Goal: Information Seeking & Learning: Learn about a topic

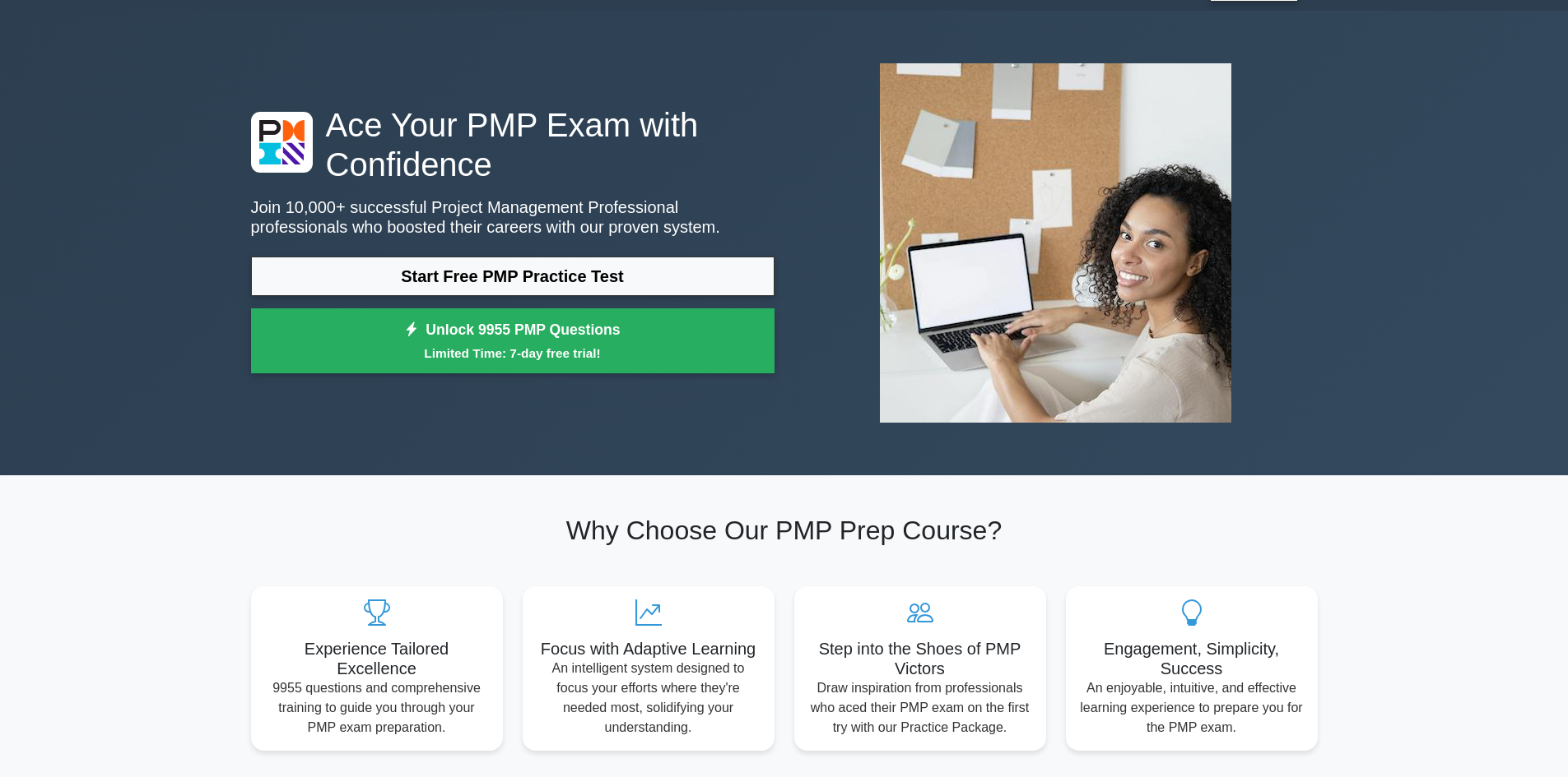
scroll to position [82, 0]
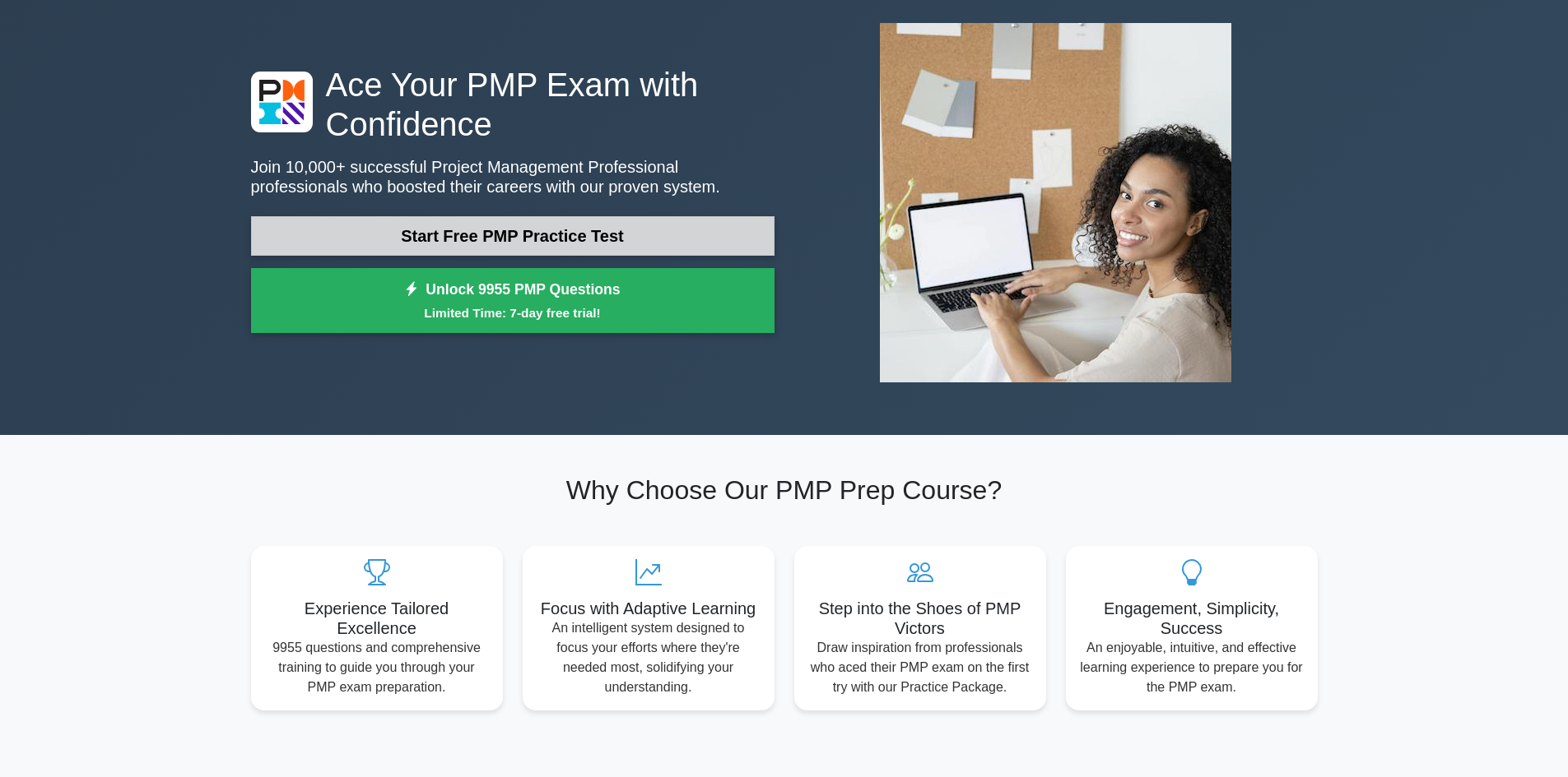
click at [661, 219] on link "Start Free PMP Practice Test" at bounding box center [512, 236] width 523 height 40
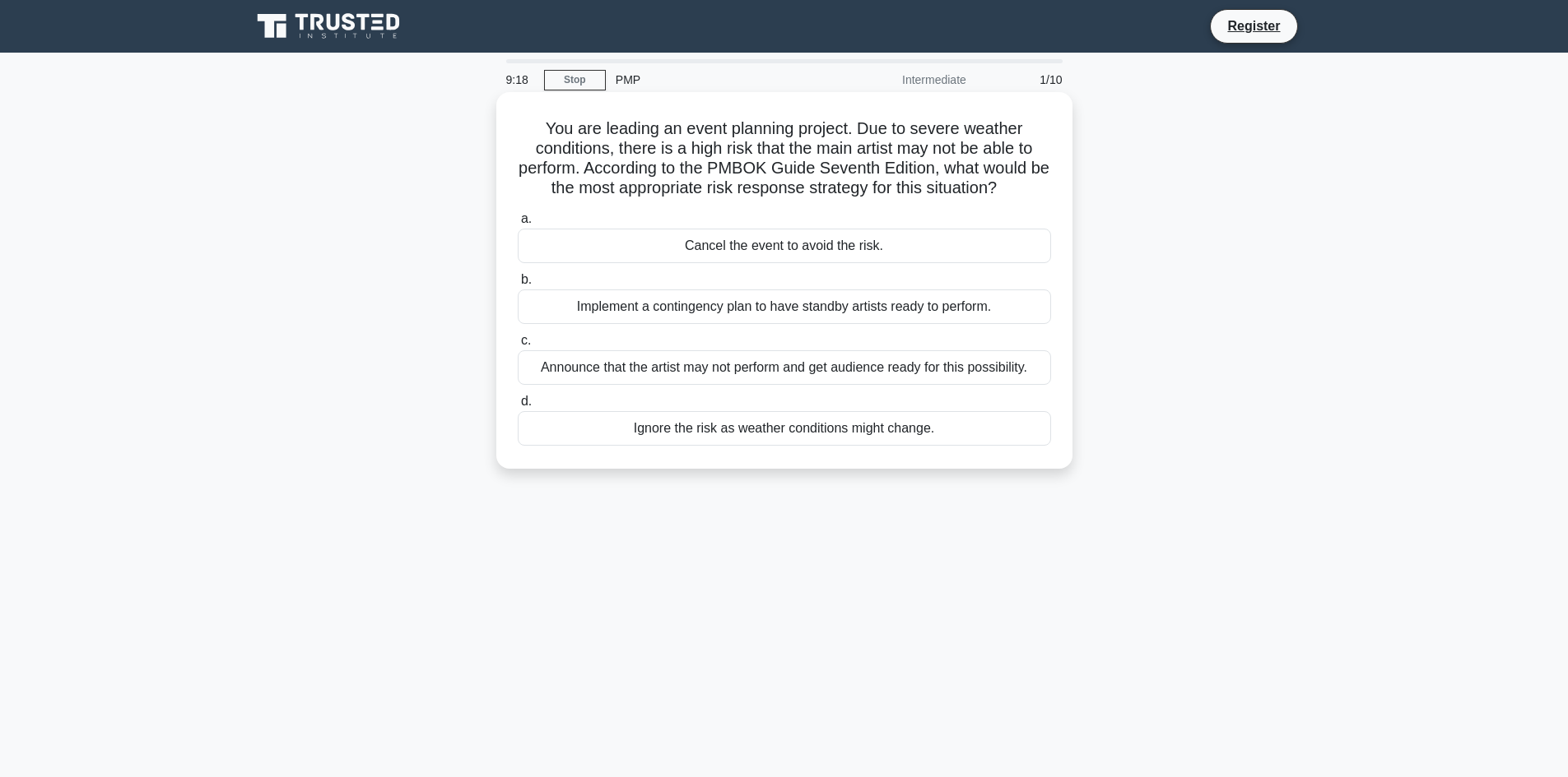
click at [815, 371] on div "Announce that the artist may not perform and get audience ready for this possib…" at bounding box center [784, 368] width 533 height 35
click at [517, 346] on input "c. Announce that the artist may not perform and get audience ready for this pos…" at bounding box center [517, 340] width 0 height 10
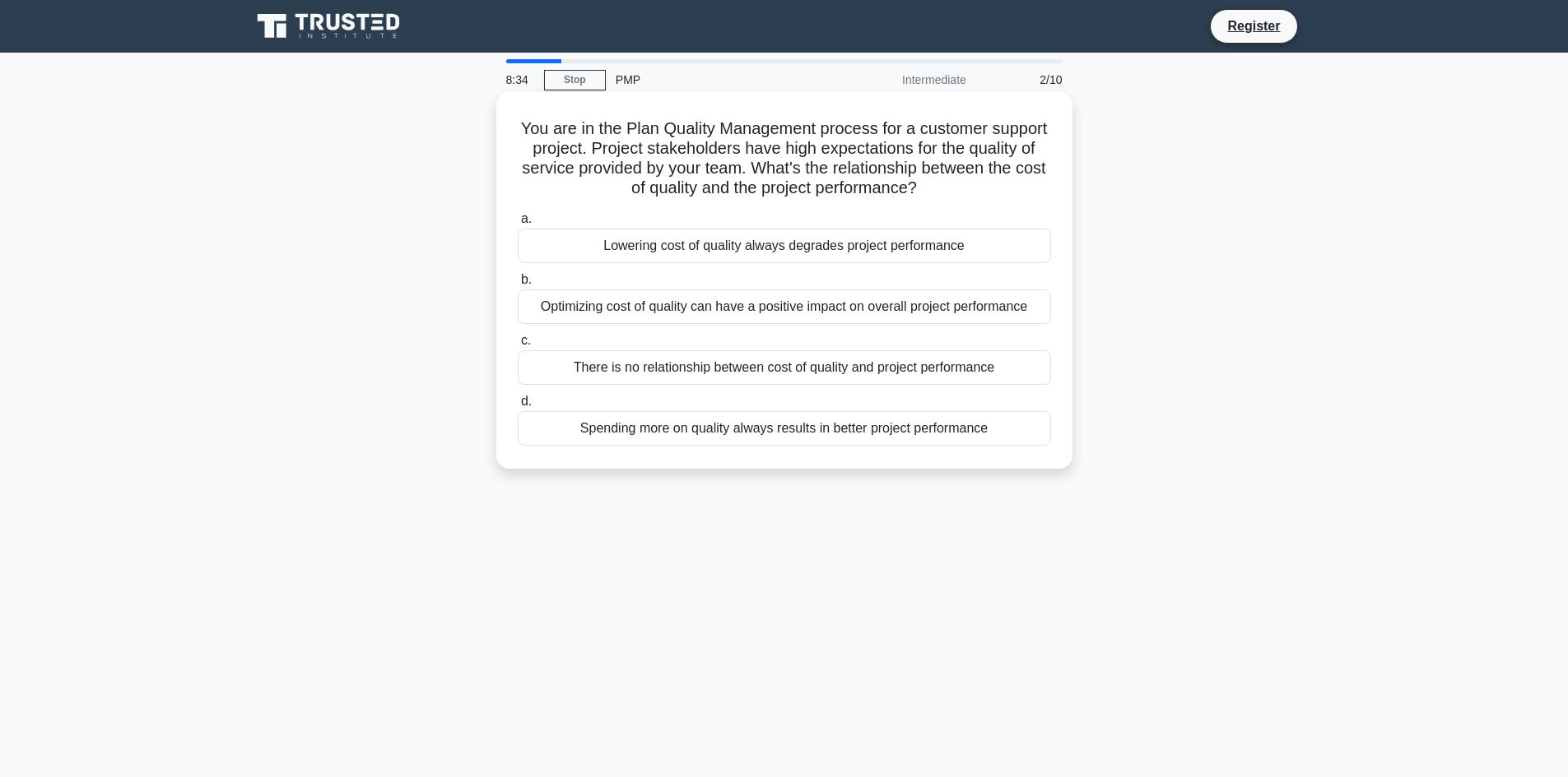
click at [606, 310] on div "Optimizing cost of quality can have a positive impact on overall project perfor…" at bounding box center [784, 306] width 533 height 35
click at [517, 285] on input "b. Optimizing cost of quality can have a positive impact on overall project per…" at bounding box center [517, 280] width 0 height 10
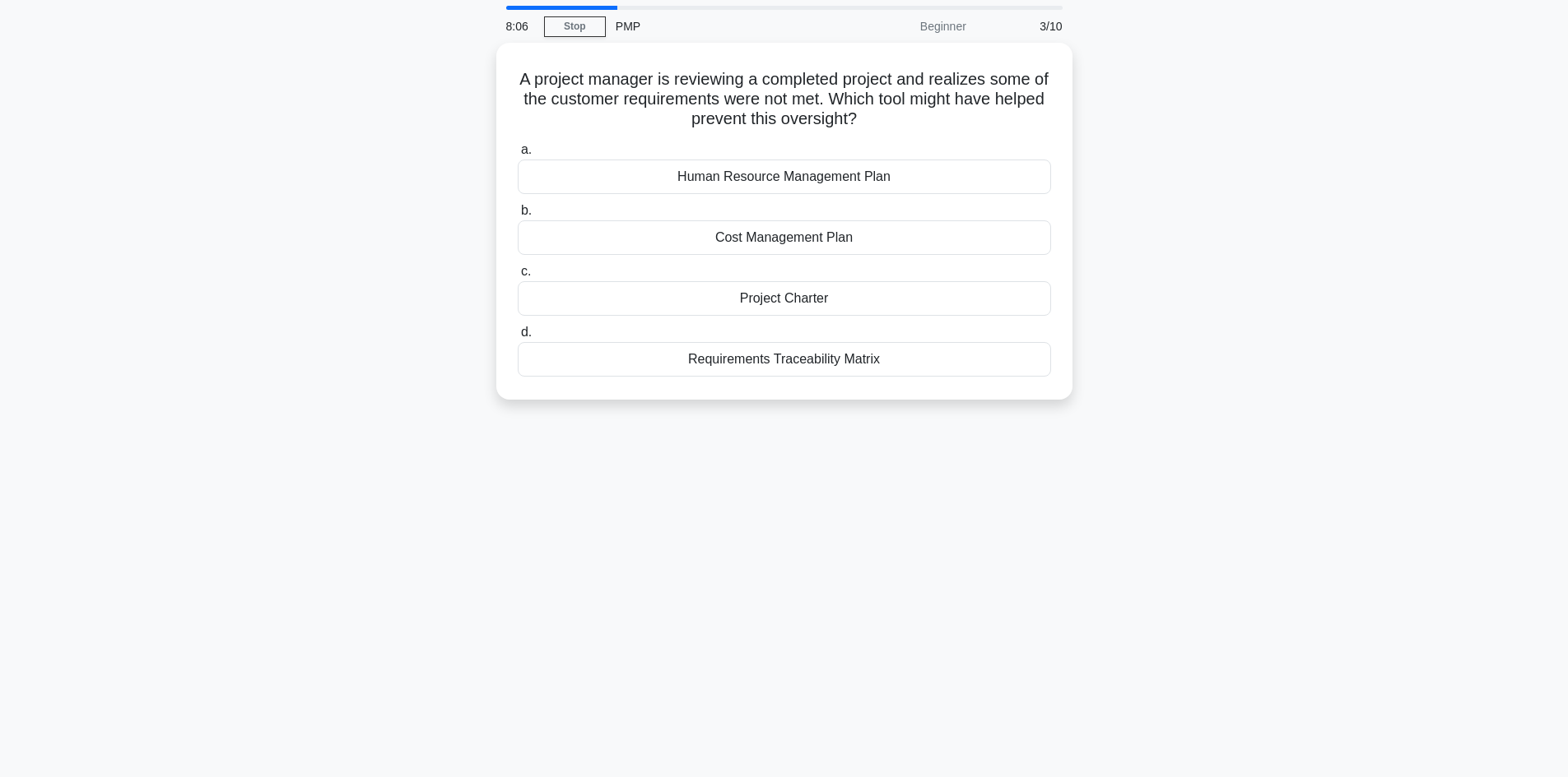
scroll to position [82, 0]
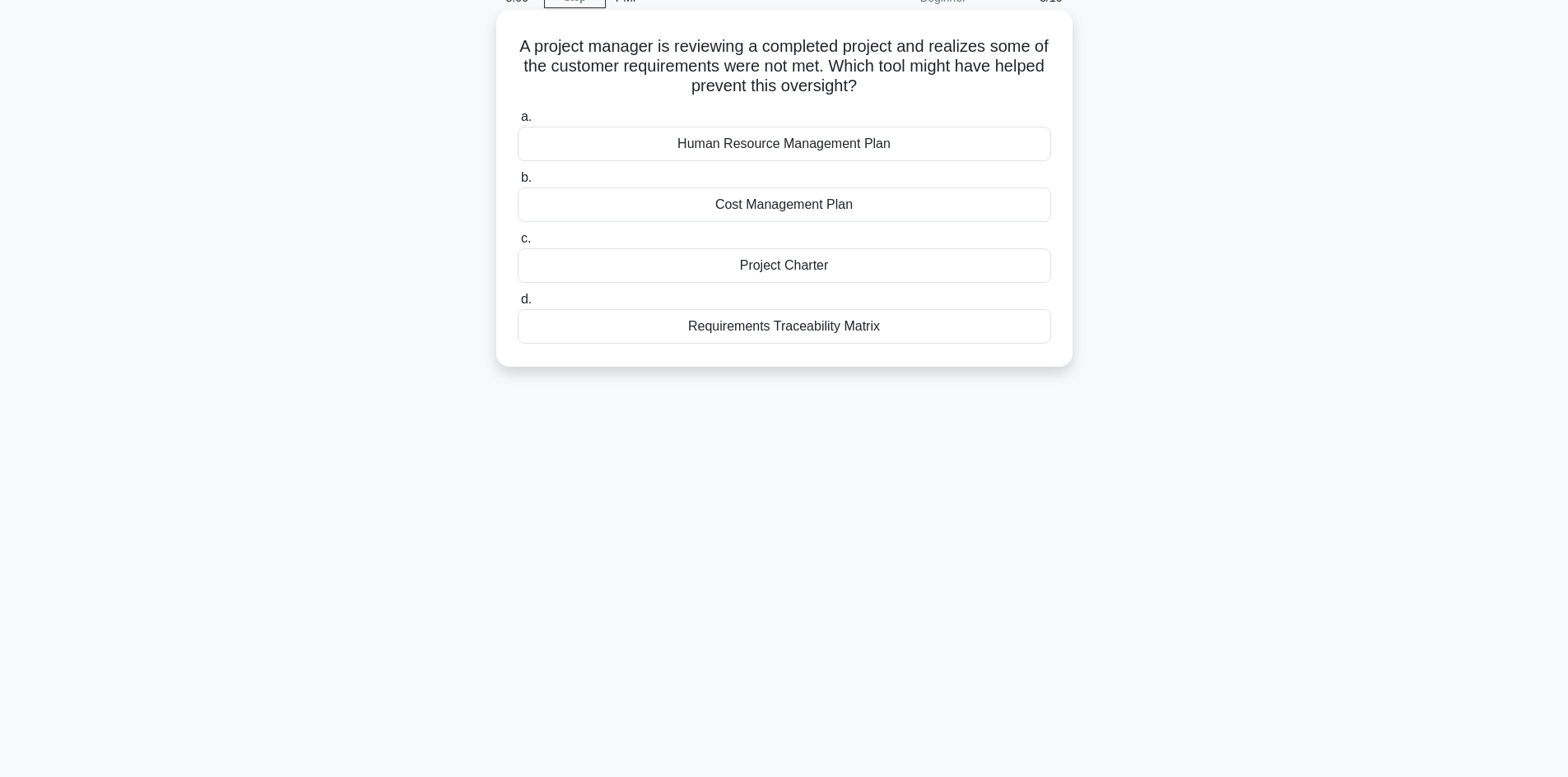
click at [706, 268] on div "Project Charter" at bounding box center [784, 266] width 533 height 35
click at [517, 244] on input "c. Project Charter" at bounding box center [517, 238] width 0 height 10
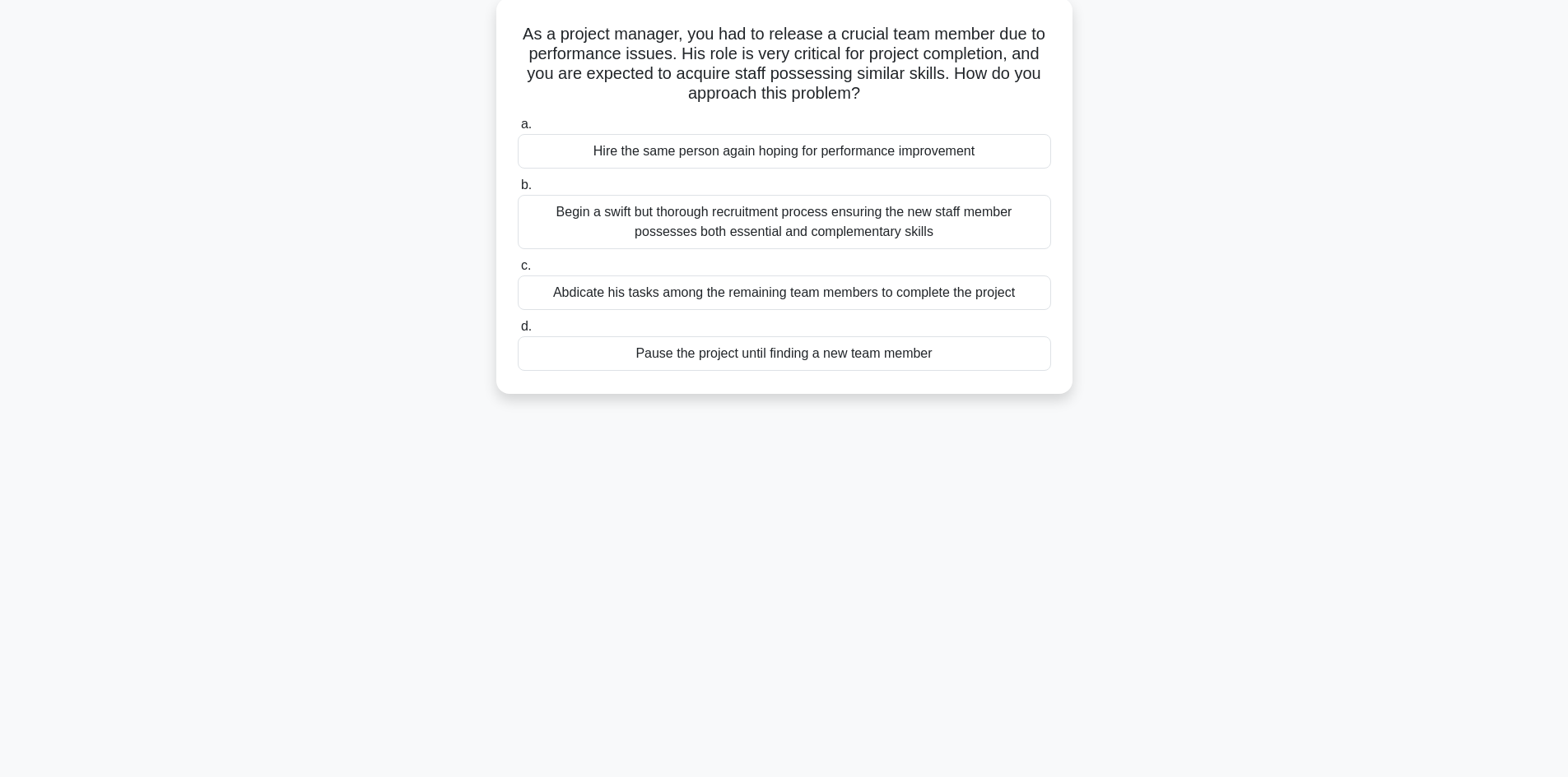
scroll to position [111, 0]
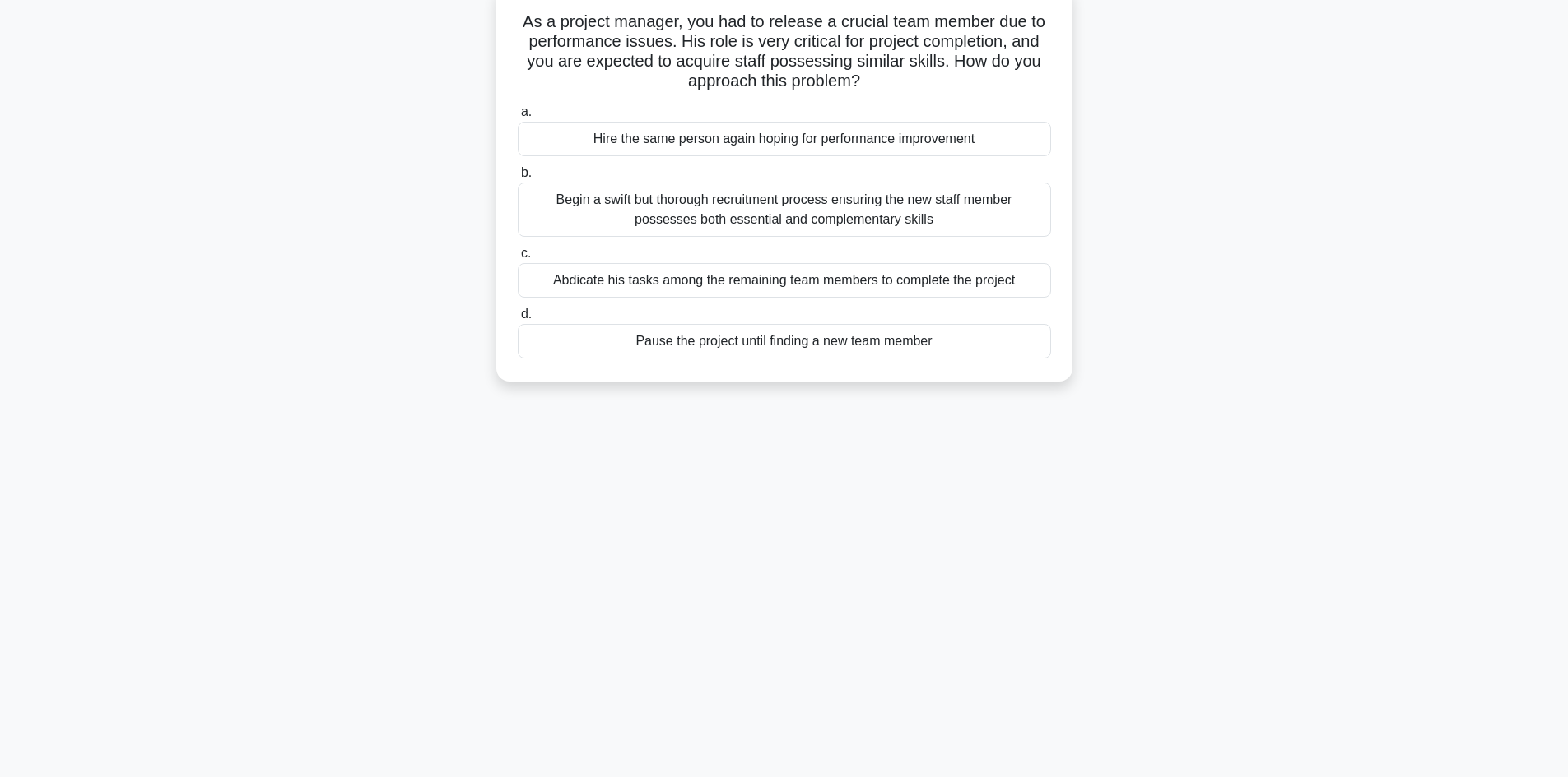
click at [1455, 289] on main "8:03 Stop PMP Beginner 4/10 As a project manager, you had to release a crucial …" at bounding box center [784, 359] width 1568 height 836
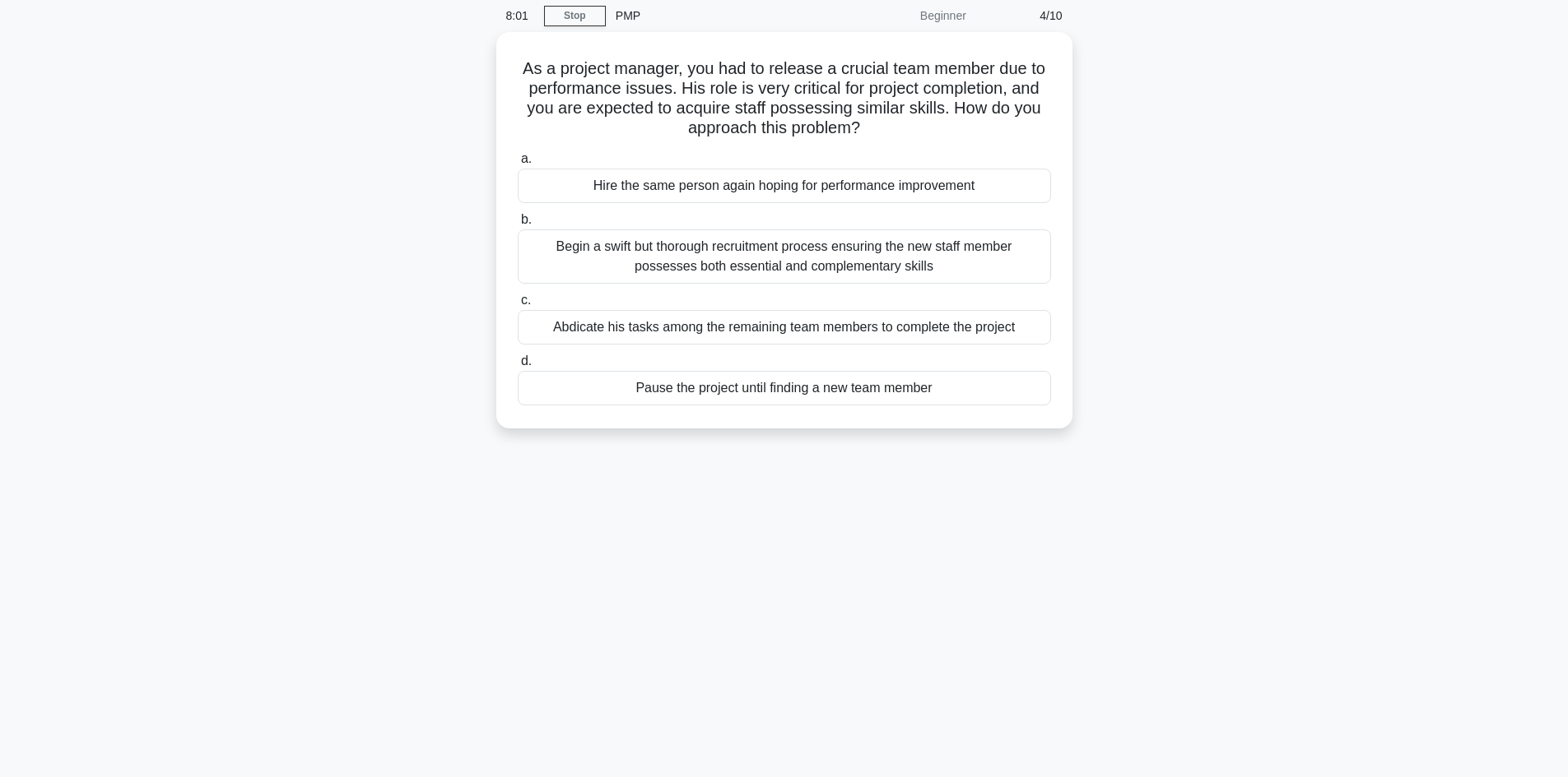
scroll to position [59, 0]
click at [913, 277] on div "Begin a swift but thorough recruitment process ensuring the new staff member po…" at bounding box center [784, 257] width 533 height 54
click at [517, 227] on input "b. Begin a swift but thorough recruitment process ensuring the new staff member…" at bounding box center [517, 221] width 0 height 10
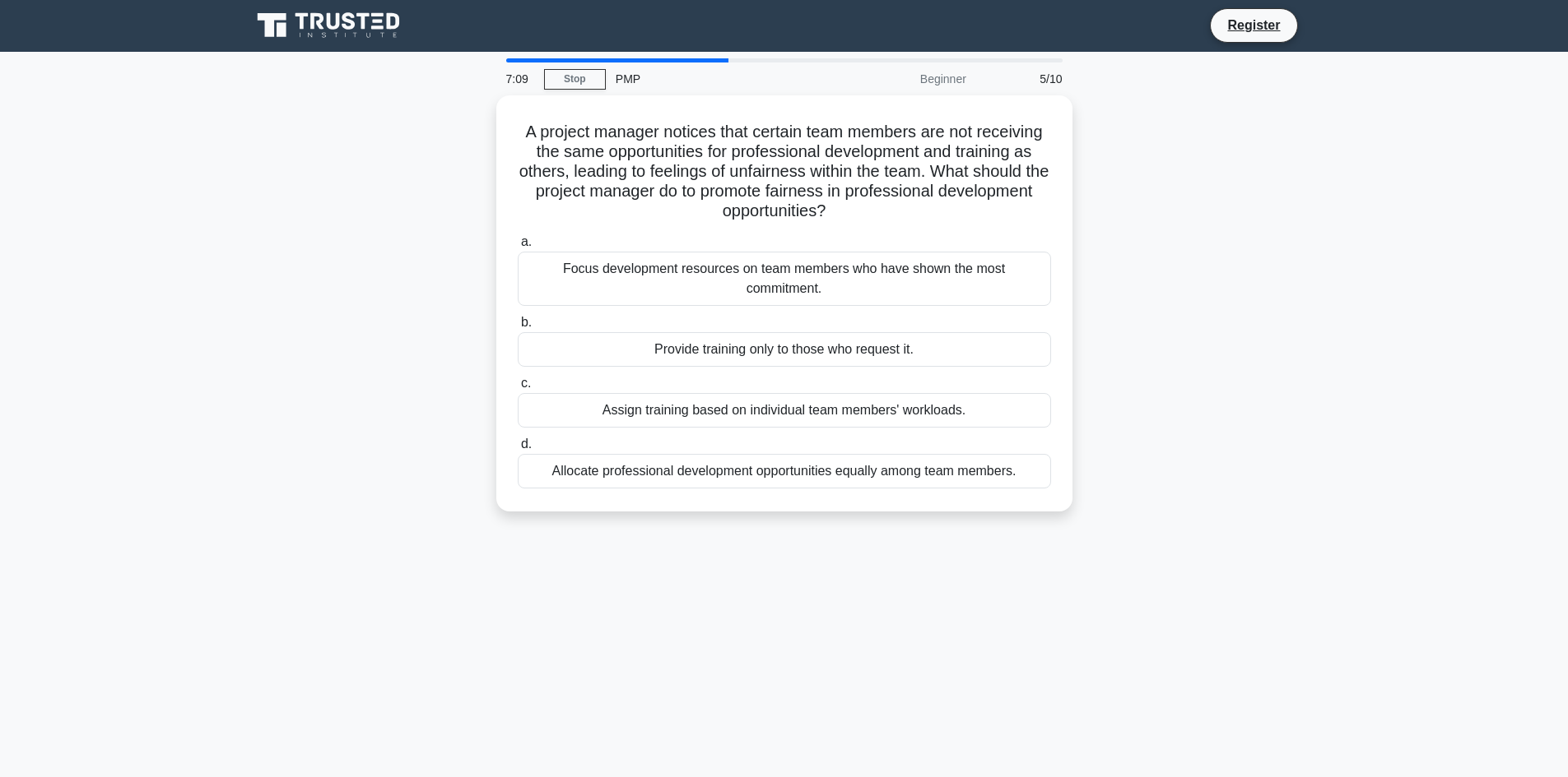
scroll to position [0, 0]
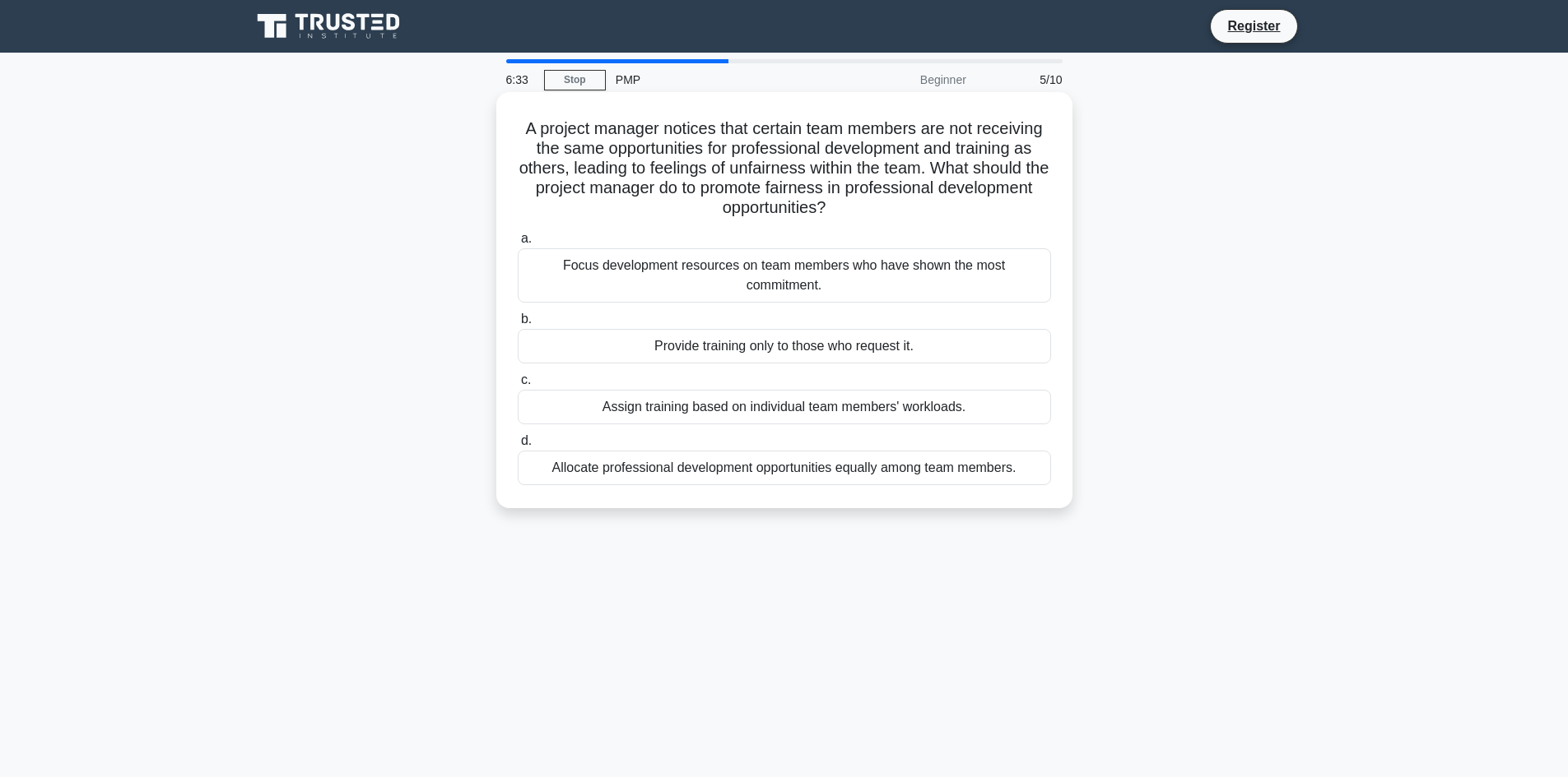
click at [873, 469] on div "Allocate professional development opportunities equally among team members." at bounding box center [784, 468] width 533 height 35
click at [517, 446] on input "d. Allocate professional development opportunities equally among team members." at bounding box center [517, 440] width 0 height 10
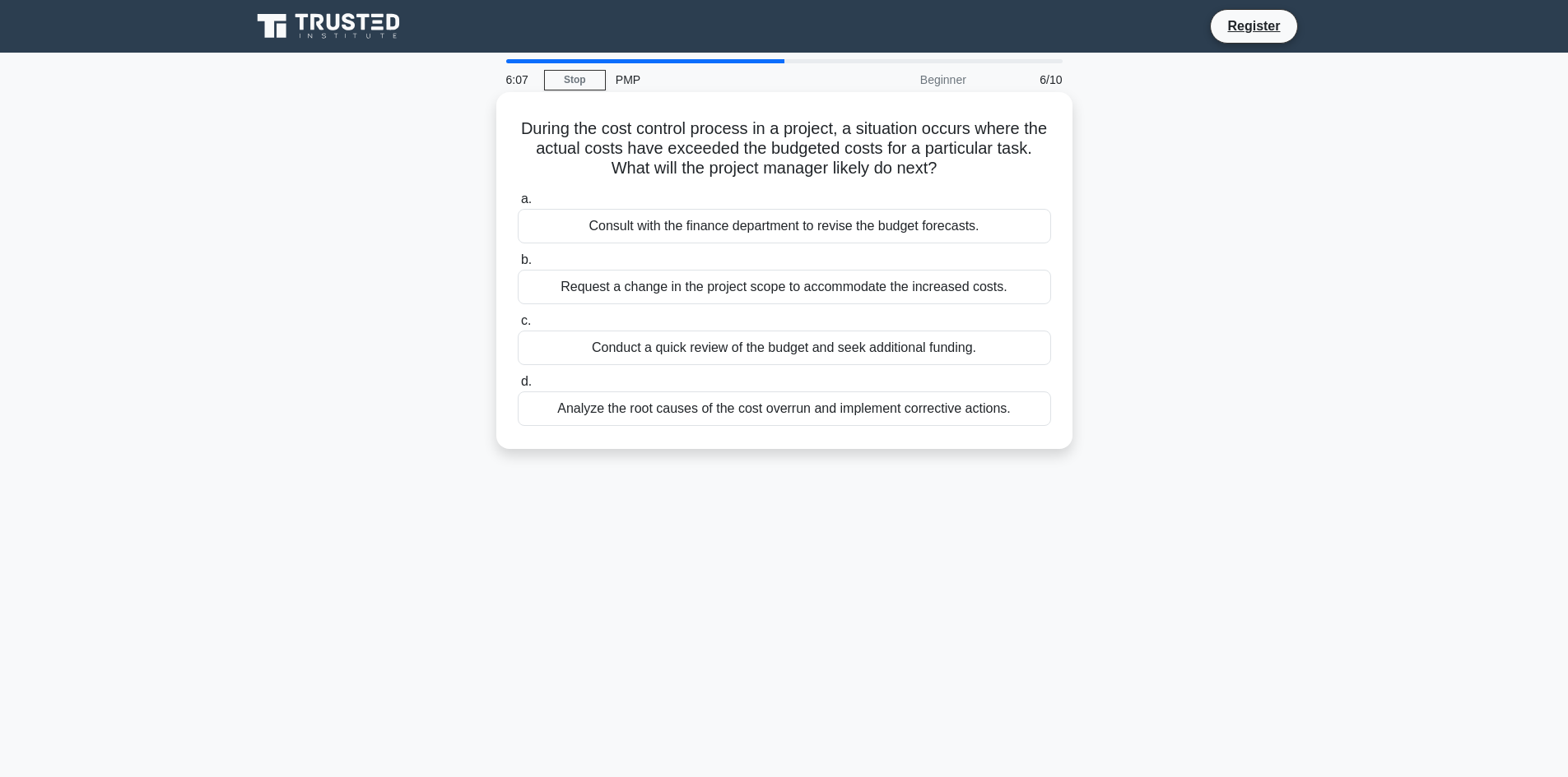
click at [810, 406] on div "Analyze the root causes of the cost overrun and implement corrective actions." at bounding box center [784, 408] width 533 height 35
click at [517, 388] on input "d. Analyze the root causes of the cost overrun and implement corrective actions." at bounding box center [517, 382] width 0 height 10
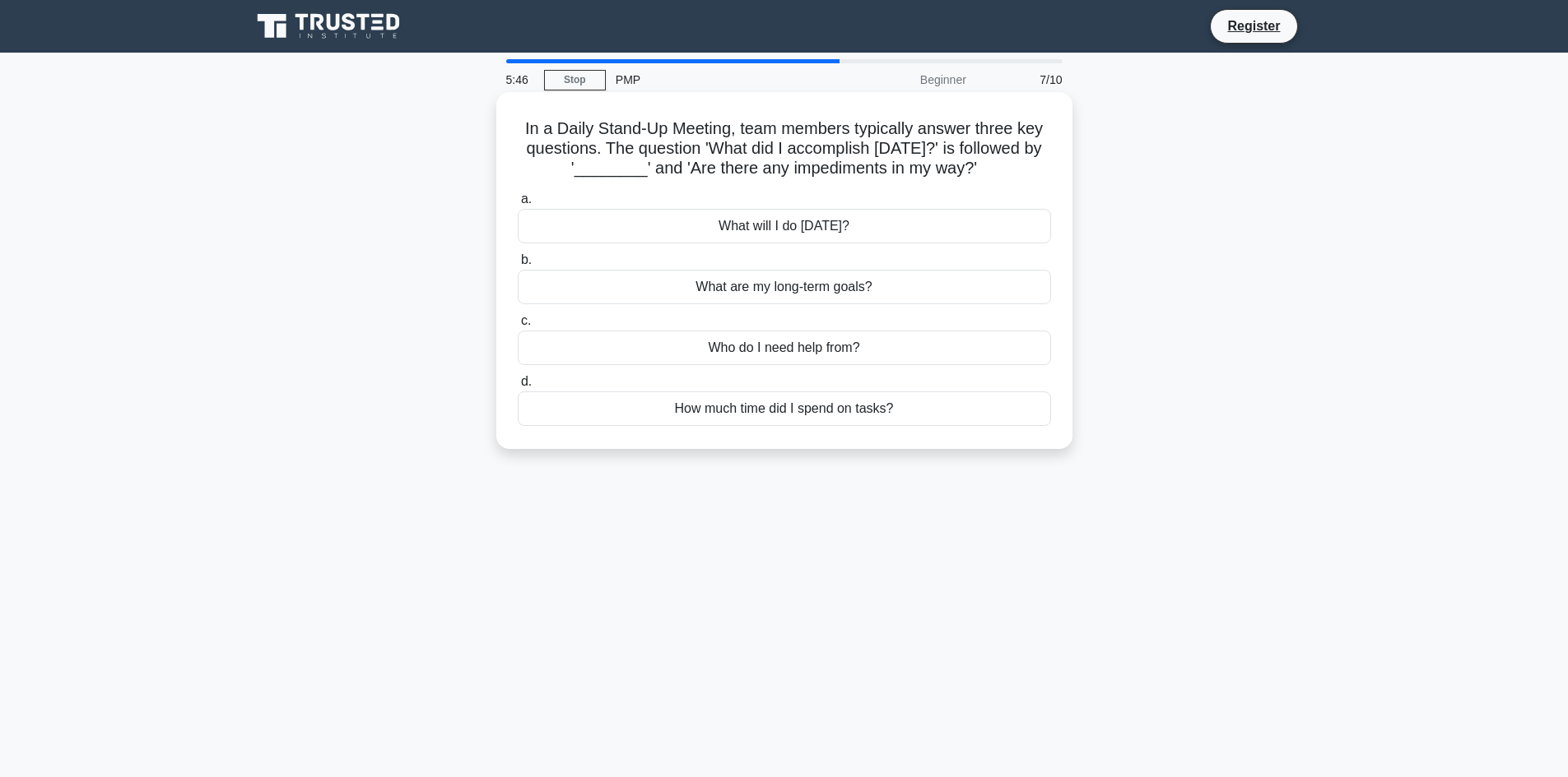
click at [784, 230] on div "What will I do [DATE]?" at bounding box center [784, 226] width 533 height 35
click at [517, 205] on input "a. What will I do today?" at bounding box center [517, 199] width 0 height 10
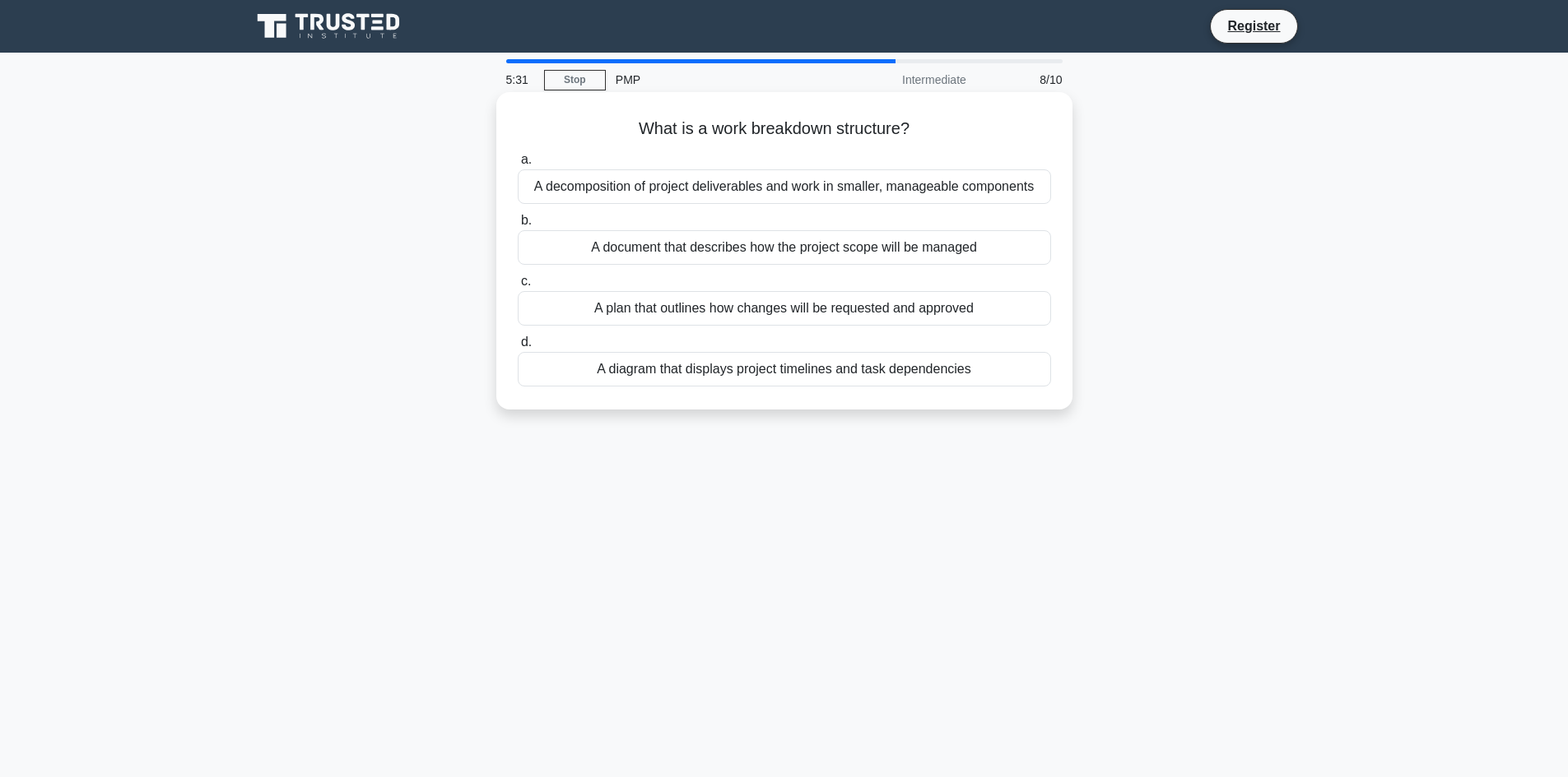
click at [976, 185] on div "A decomposition of project deliverables and work in smaller, manageable compone…" at bounding box center [784, 186] width 533 height 35
click at [517, 165] on input "a. A decomposition of project deliverables and work in smaller, manageable comp…" at bounding box center [517, 160] width 0 height 10
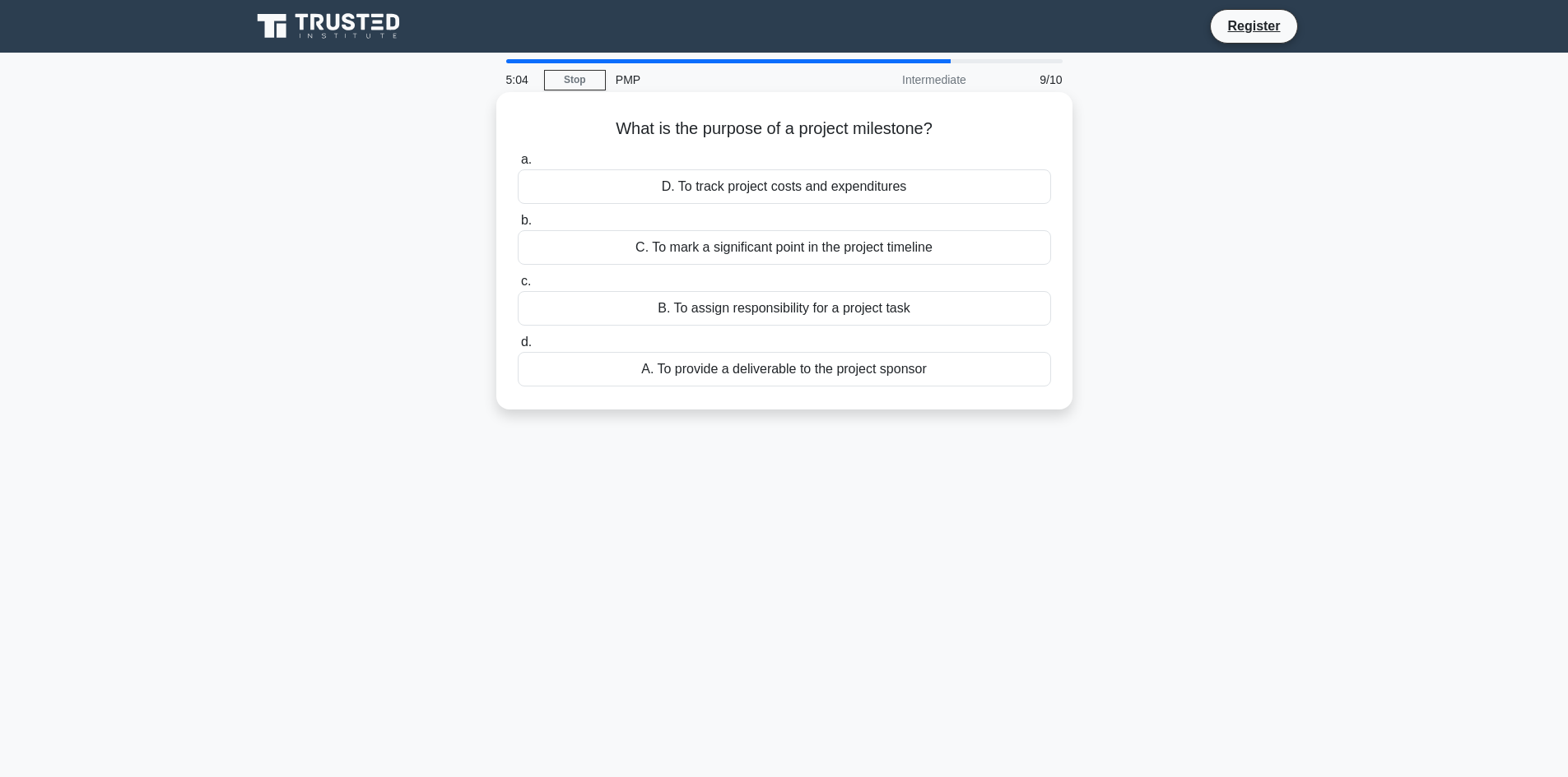
click at [959, 257] on div "C. To mark a significant point in the project timeline" at bounding box center [784, 248] width 533 height 35
click at [517, 226] on input "b. C. To mark a significant point in the project timeline" at bounding box center [517, 220] width 0 height 10
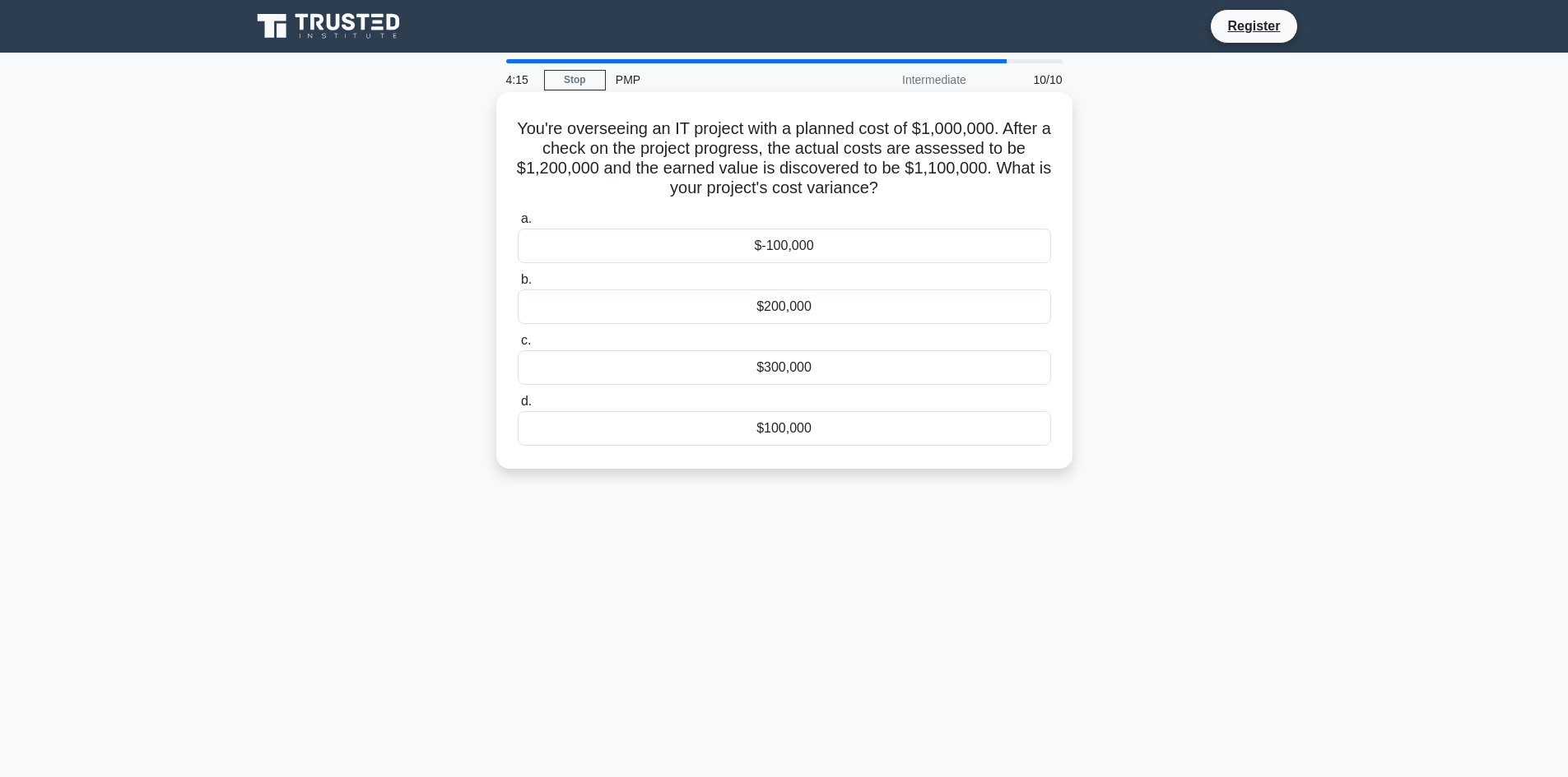
click at [845, 437] on div "$100,000" at bounding box center [784, 428] width 533 height 35
click at [517, 407] on input "d. $100,000" at bounding box center [517, 401] width 0 height 10
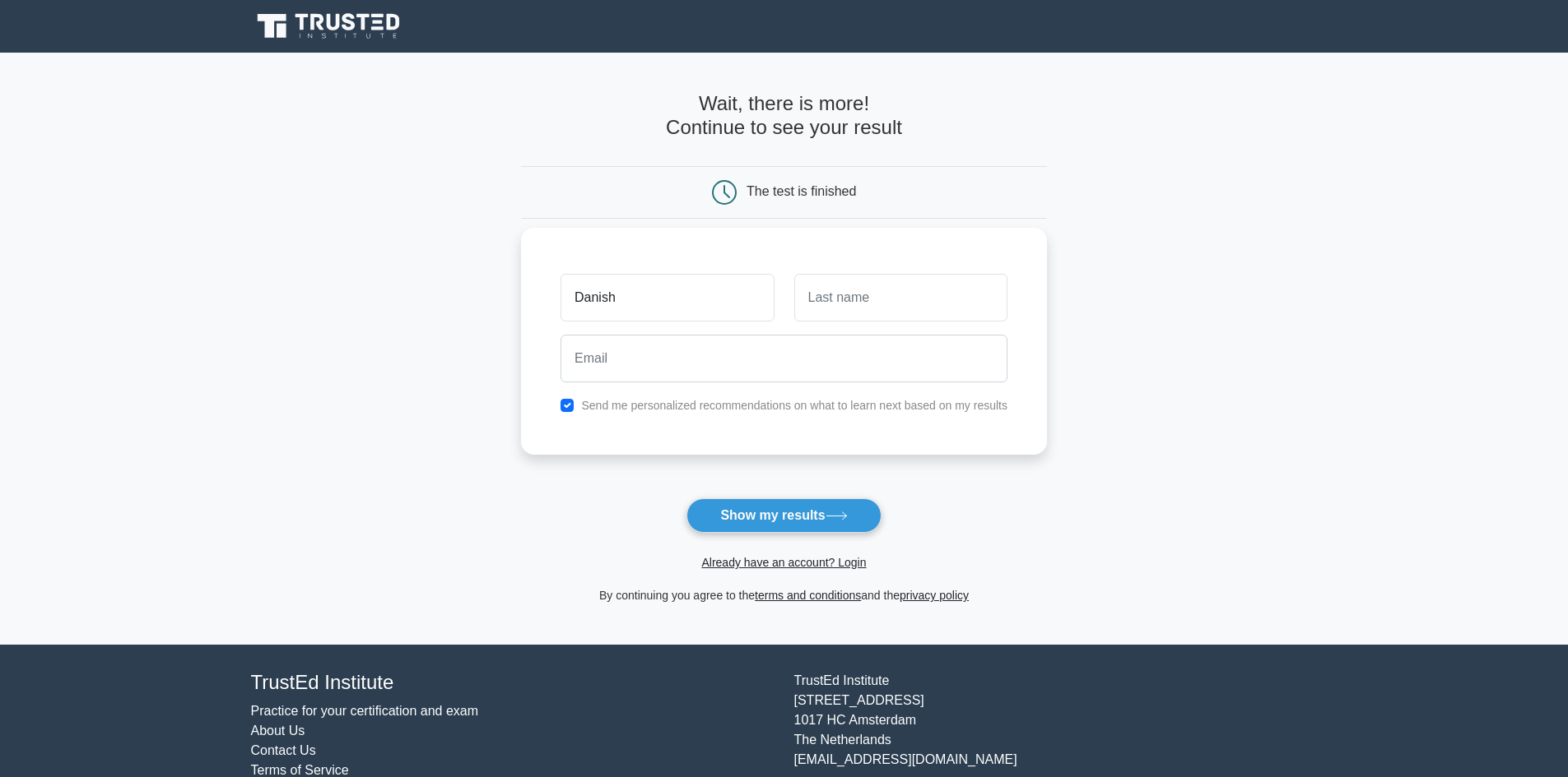
type input "Danish"
type input "Hanif"
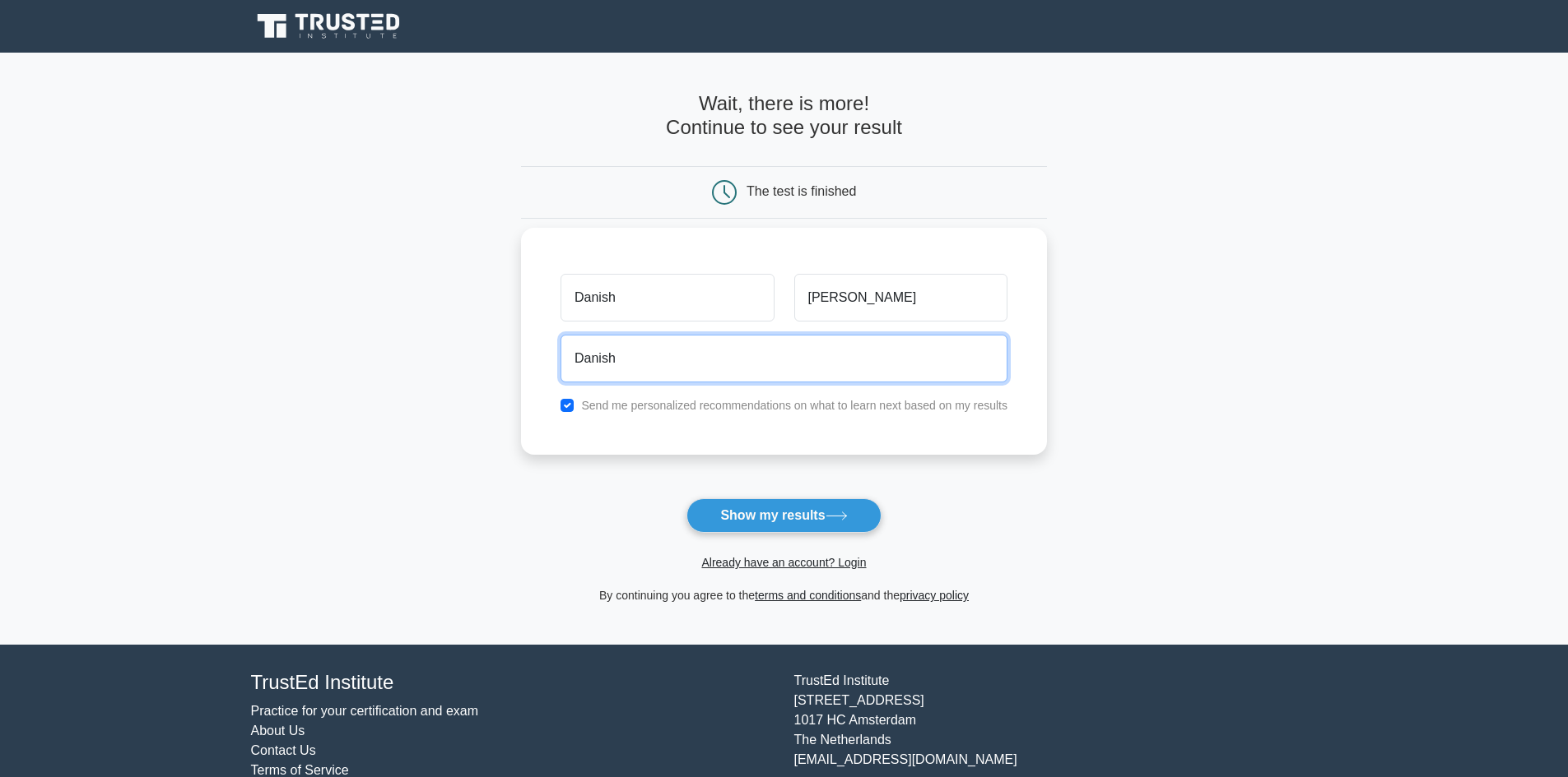
type input "danish06.40@gmail.com"
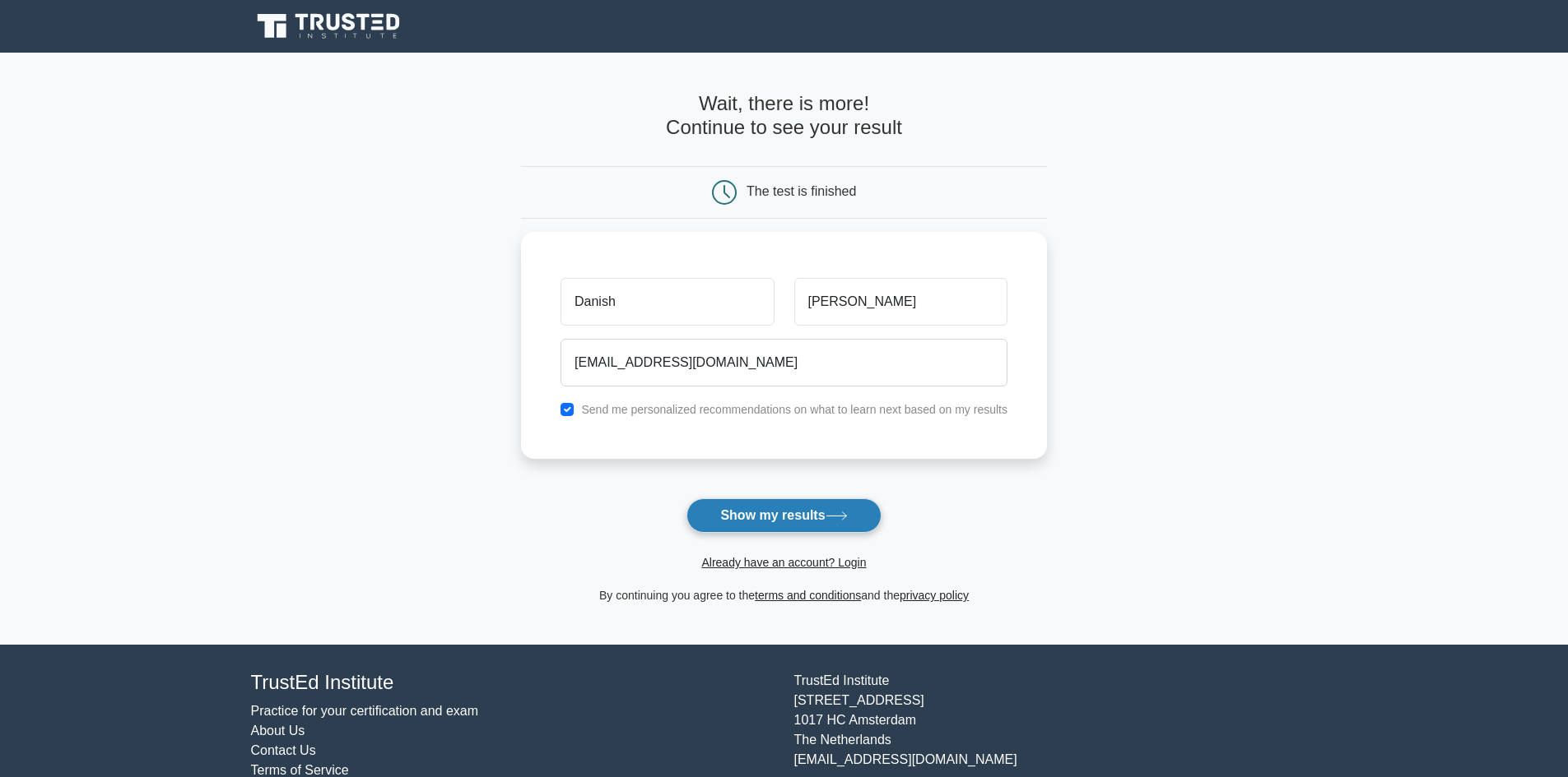
click at [778, 510] on button "Show my results" at bounding box center [783, 515] width 194 height 35
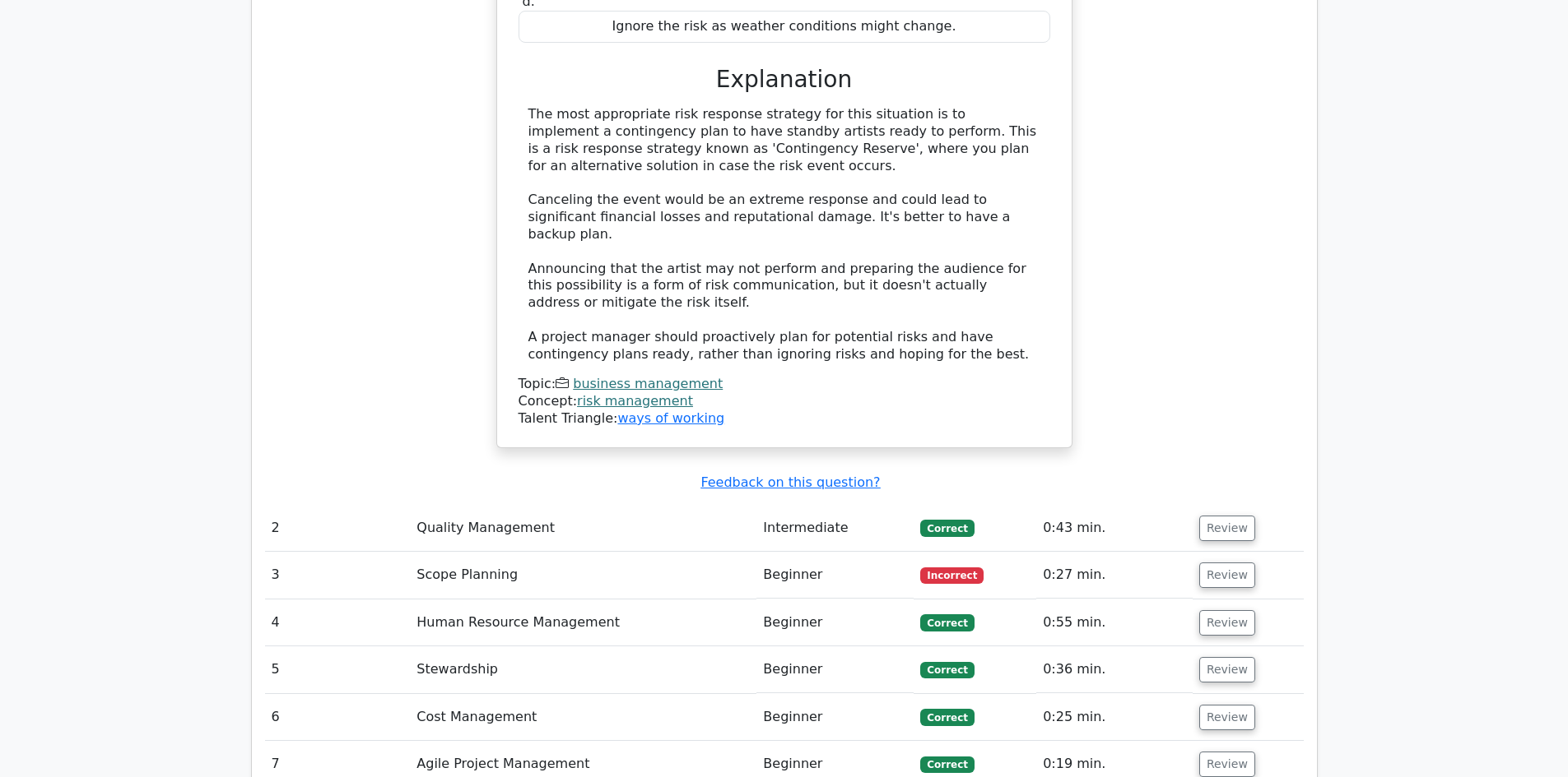
scroll to position [1896, 0]
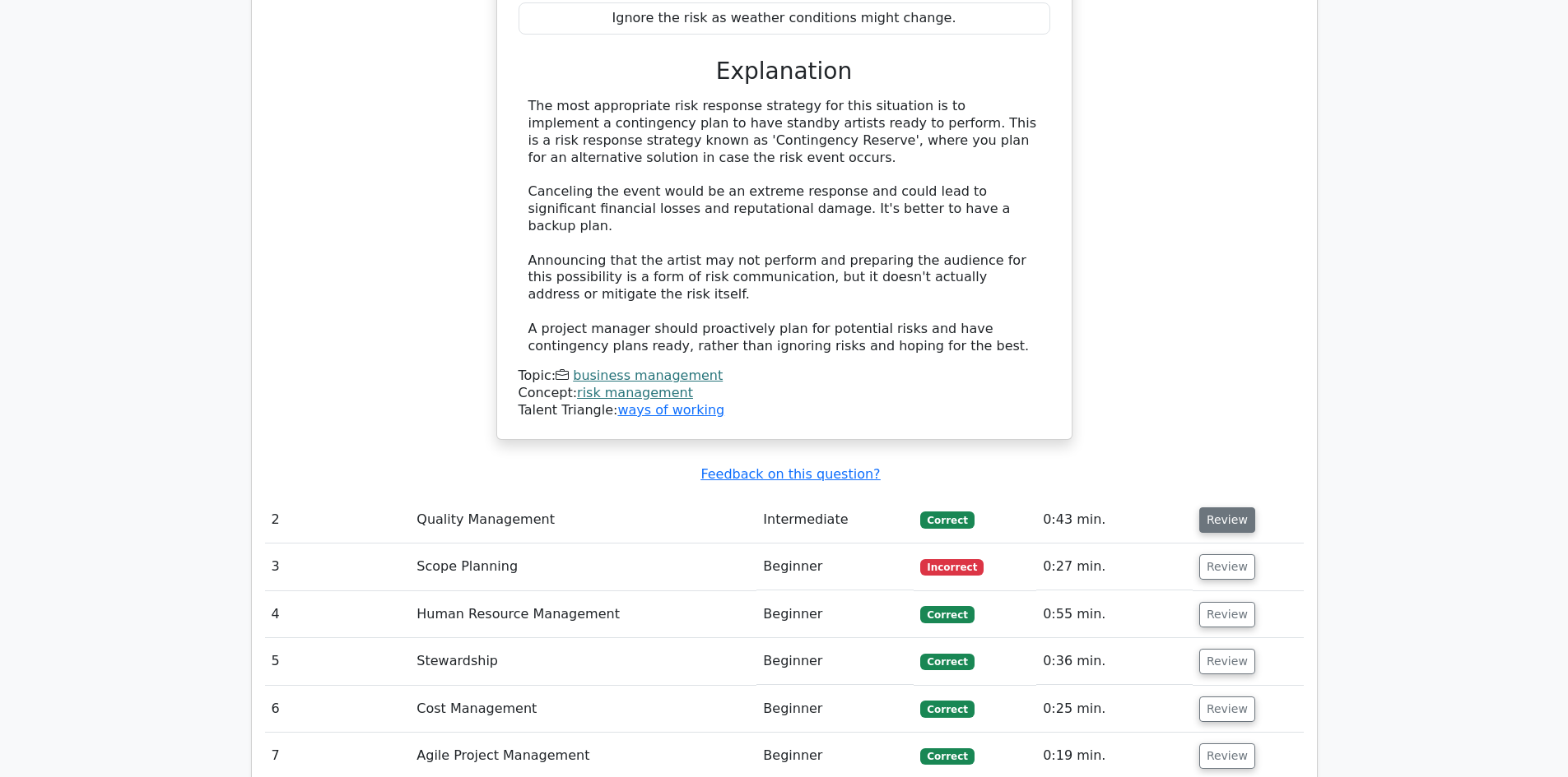
click at [1216, 508] on button "Review" at bounding box center [1227, 520] width 56 height 26
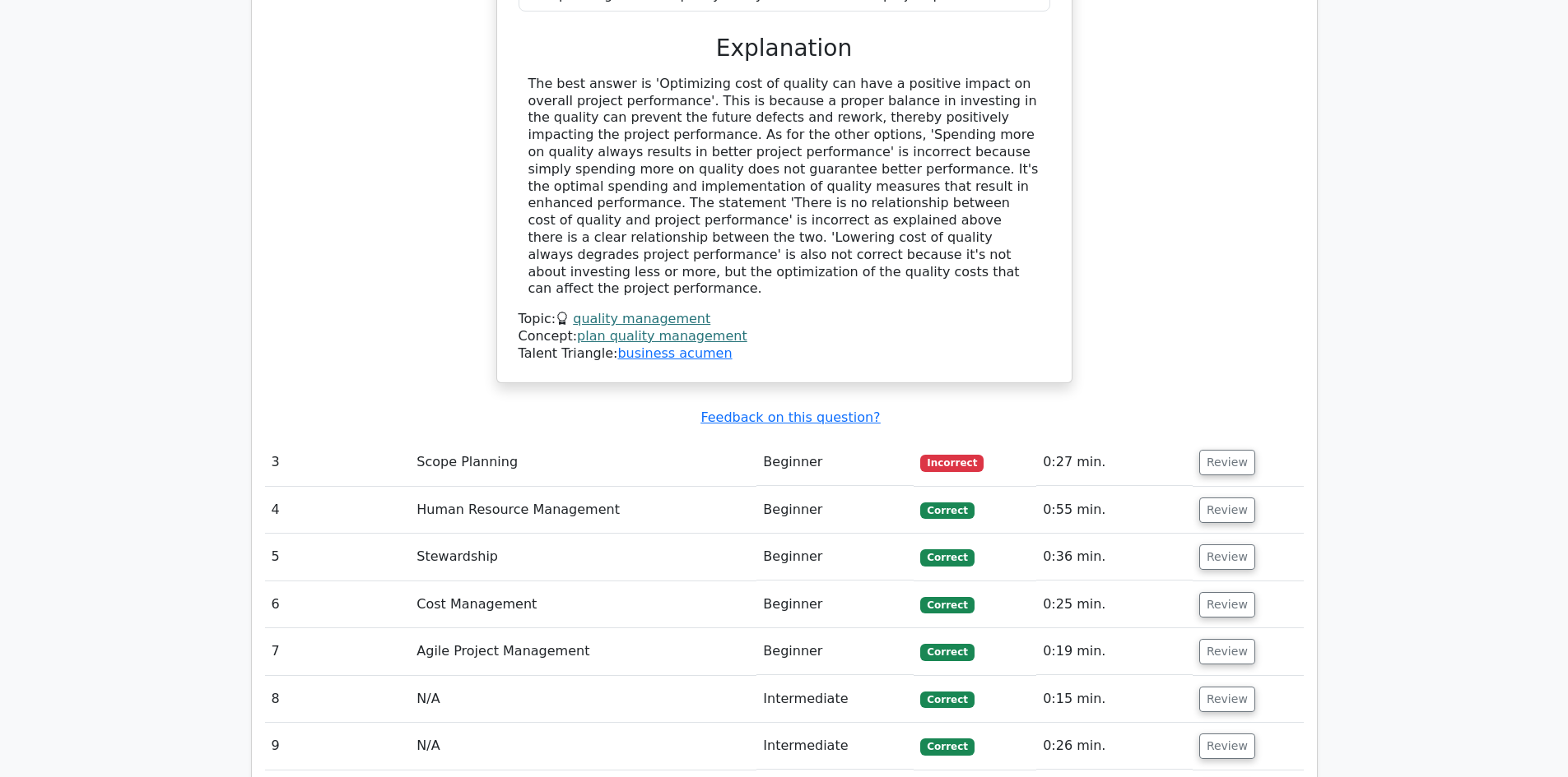
scroll to position [2548, 0]
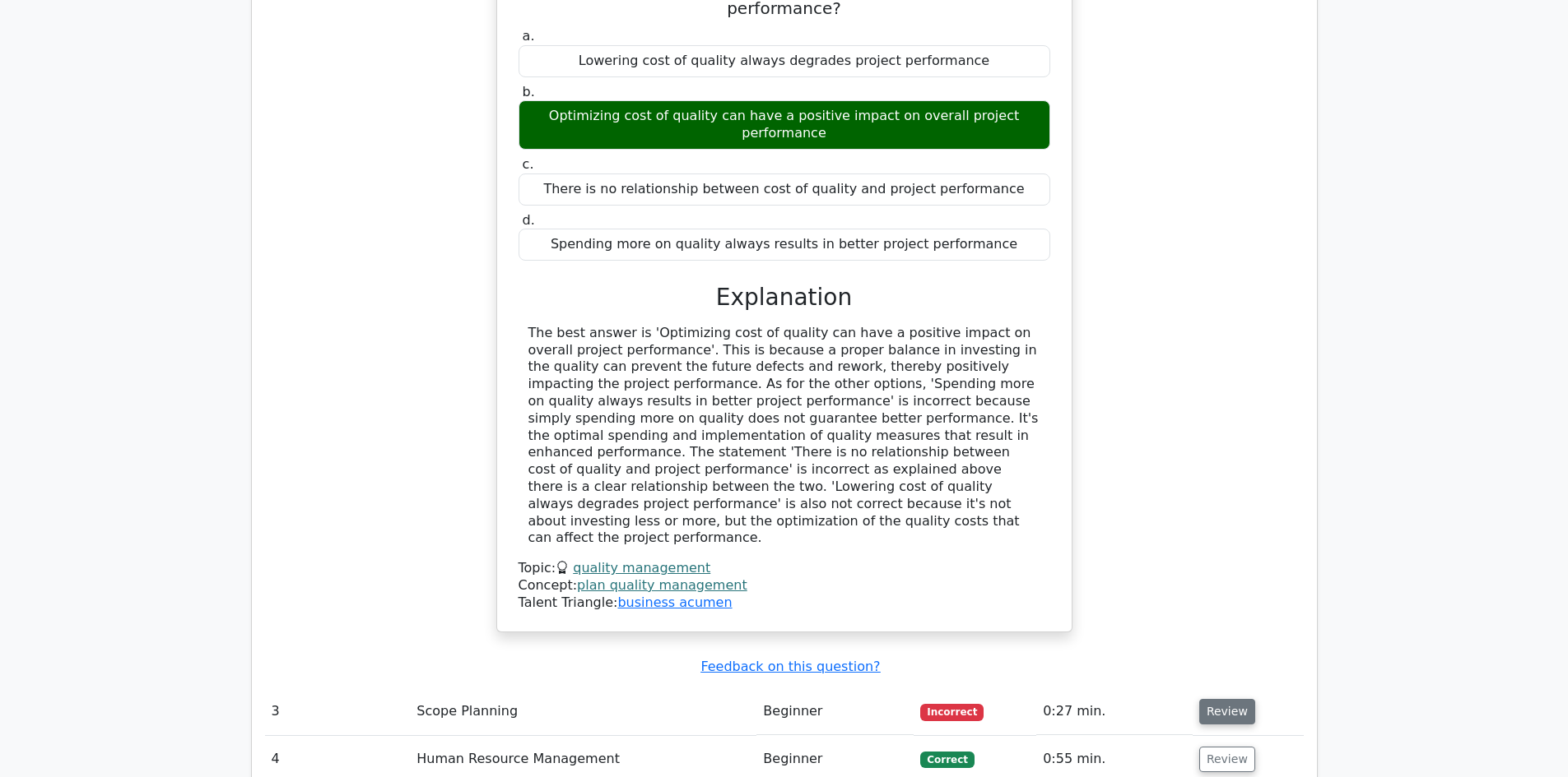
click at [1229, 699] on button "Review" at bounding box center [1227, 712] width 56 height 26
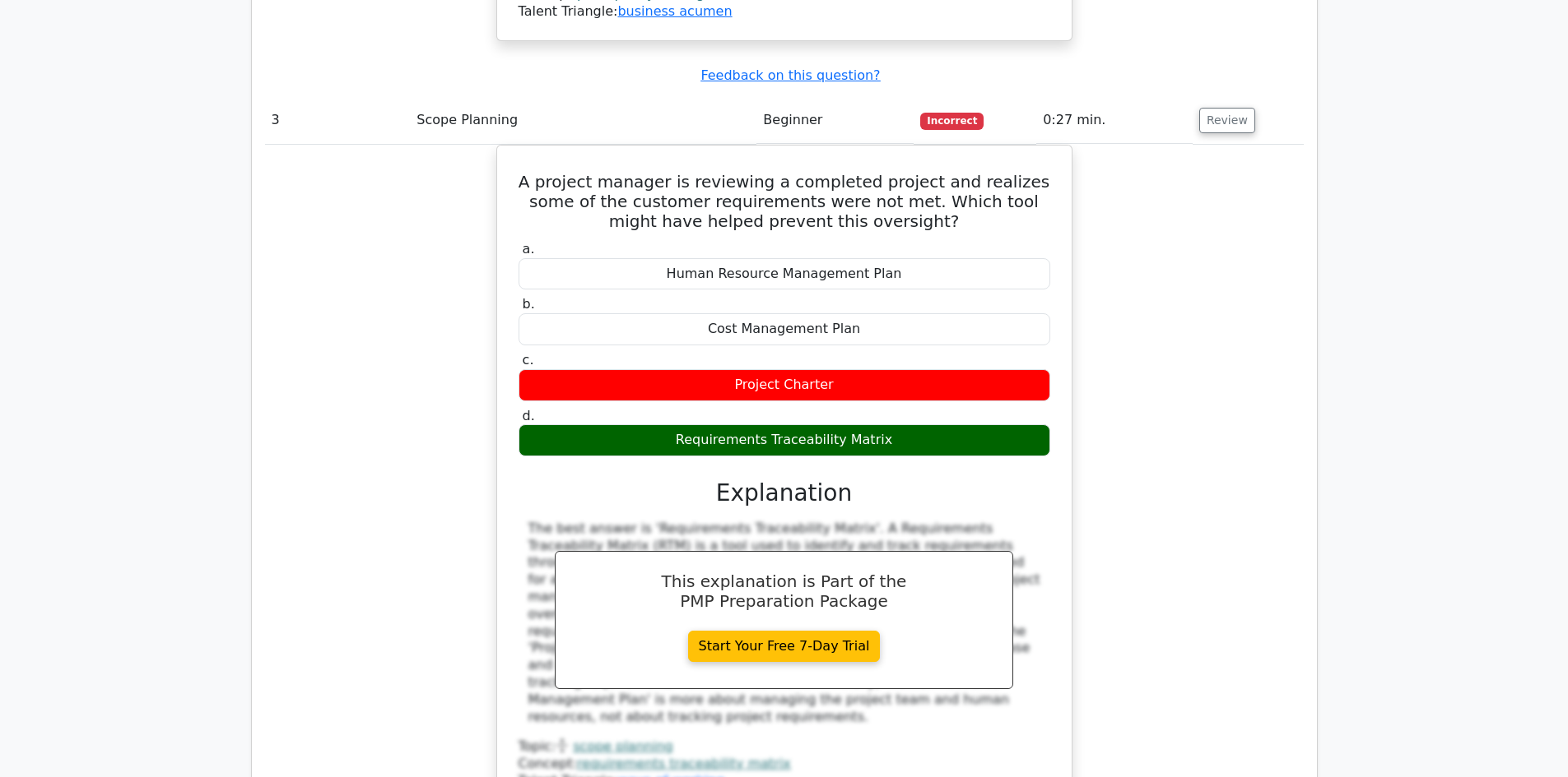
scroll to position [3187, 0]
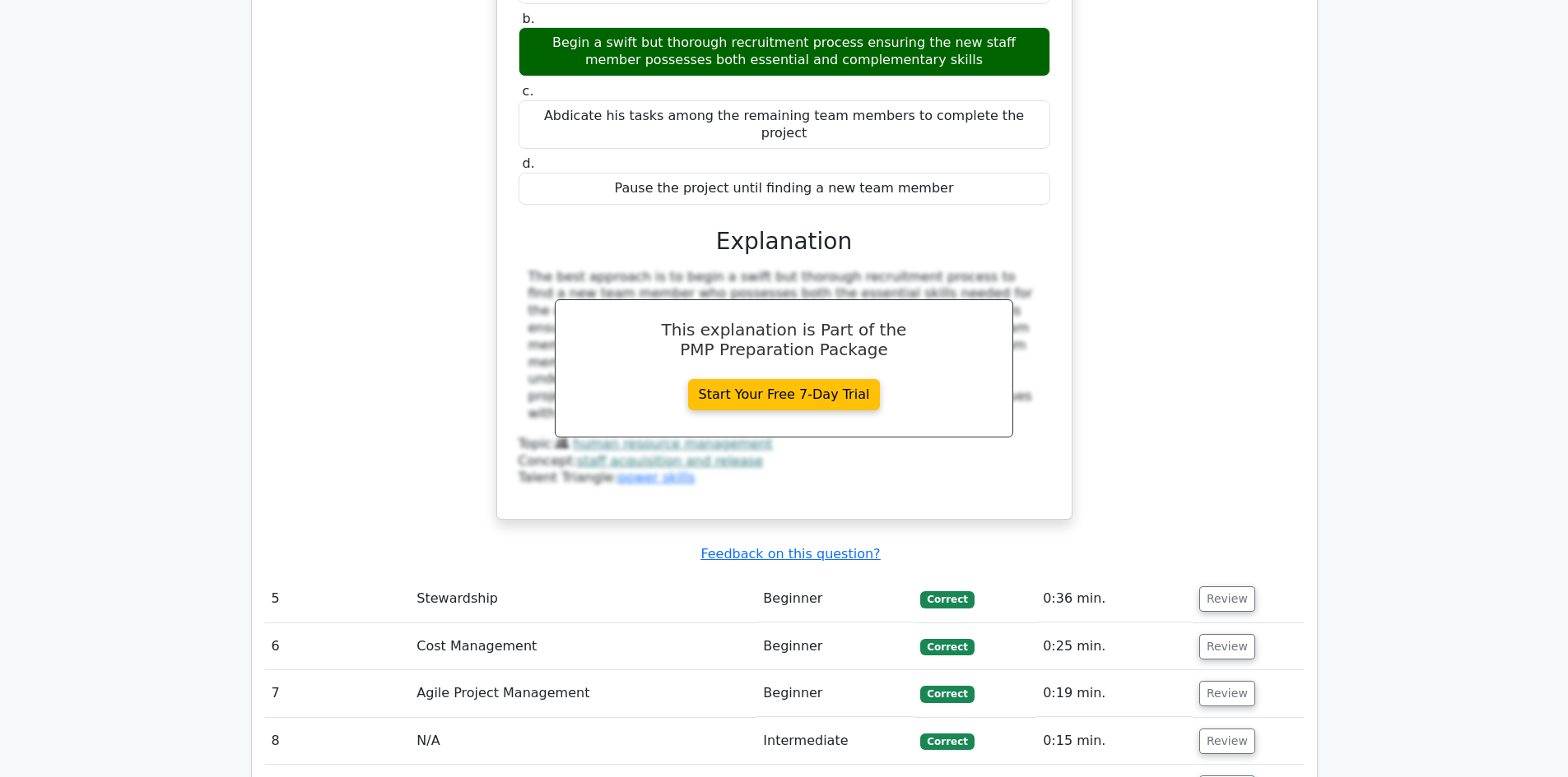
scroll to position [4232, 0]
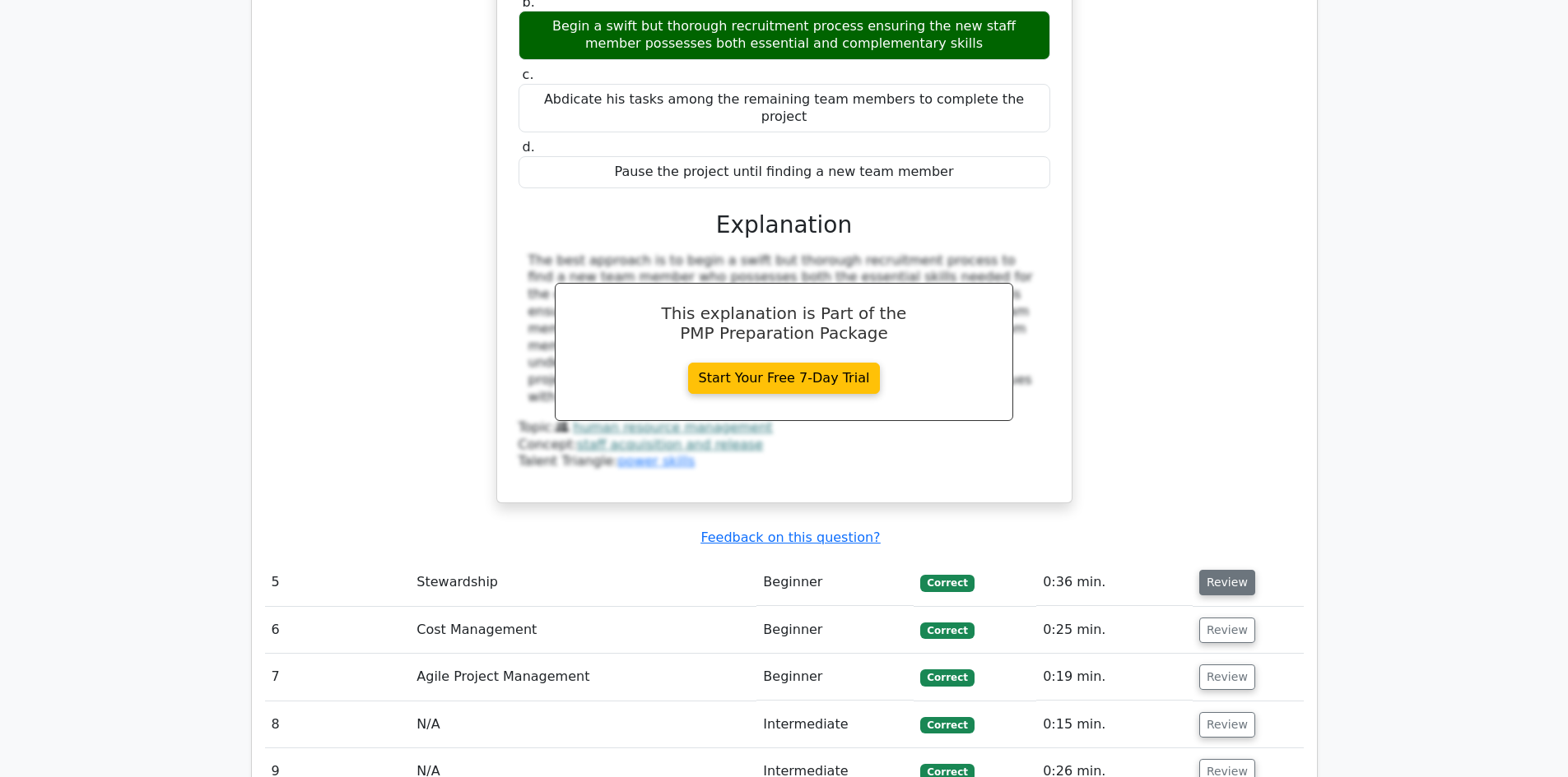
click at [1230, 570] on button "Review" at bounding box center [1227, 582] width 56 height 26
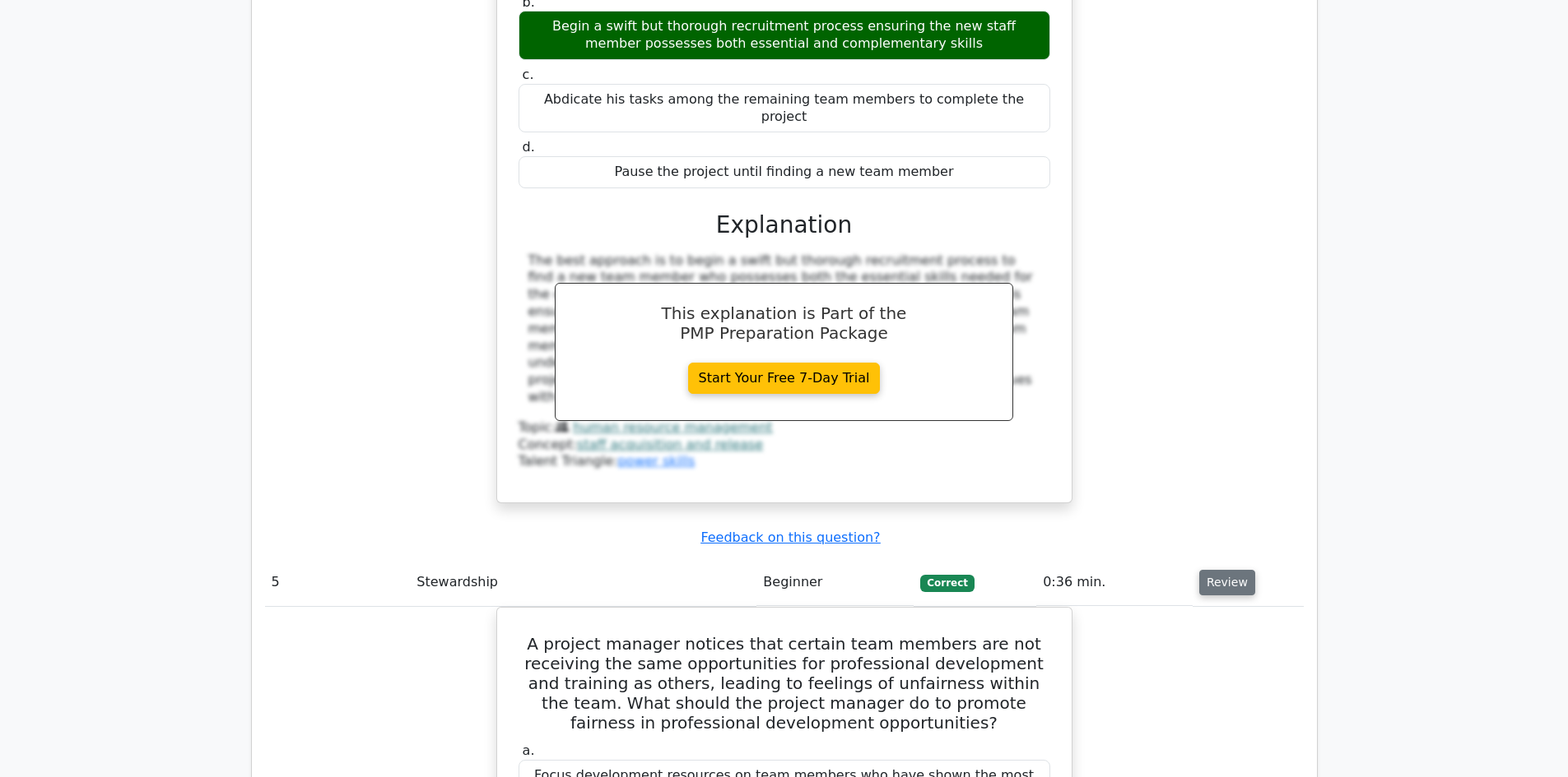
click at [1226, 570] on button "Review" at bounding box center [1227, 582] width 56 height 26
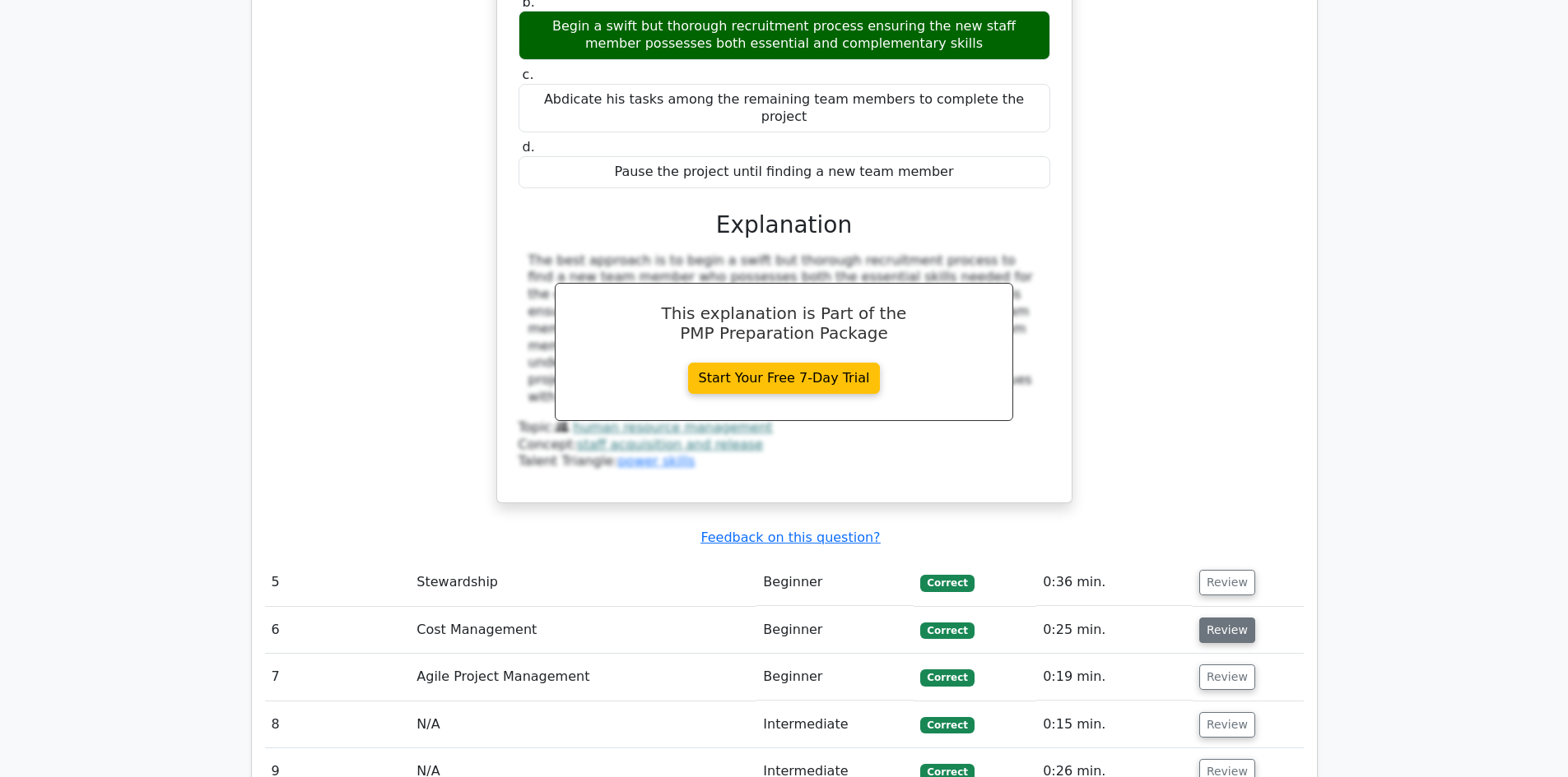
click at [1224, 617] on button "Review" at bounding box center [1227, 630] width 56 height 26
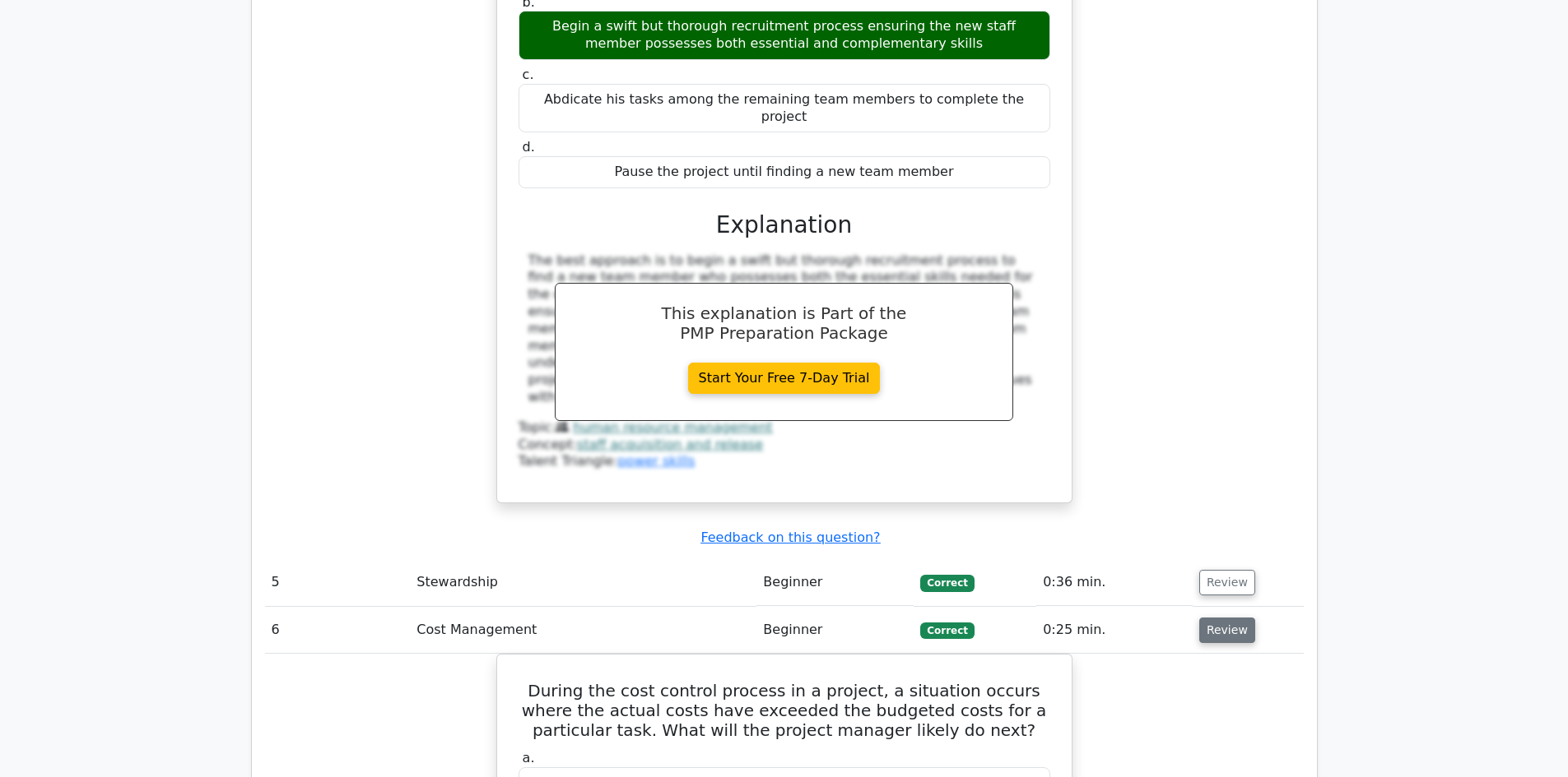
click at [1225, 617] on button "Review" at bounding box center [1227, 630] width 56 height 26
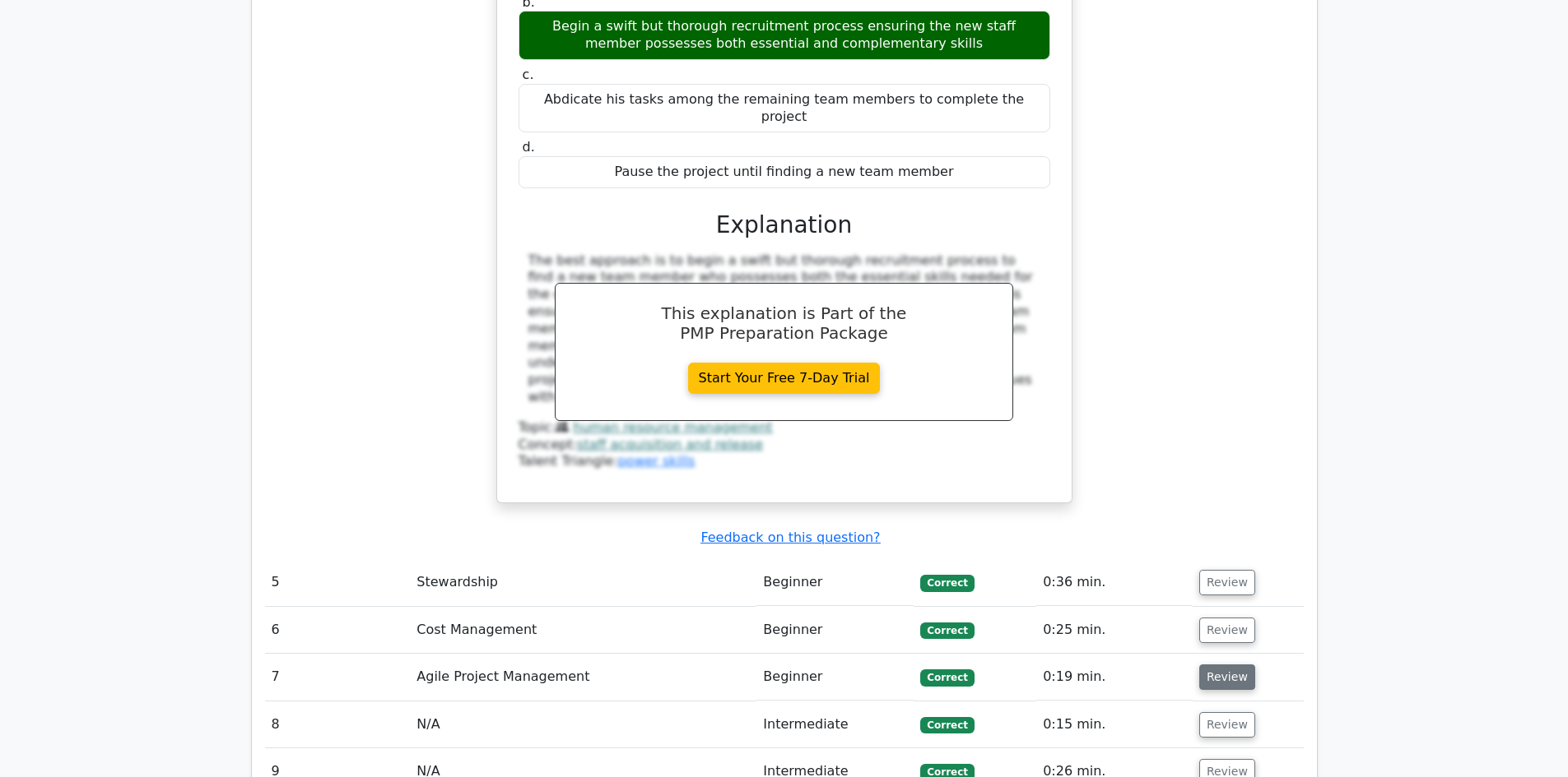
click at [1219, 665] on button "Review" at bounding box center [1227, 677] width 56 height 26
click at [1207, 665] on button "Review" at bounding box center [1227, 677] width 56 height 26
click at [1216, 665] on button "Review" at bounding box center [1227, 677] width 56 height 26
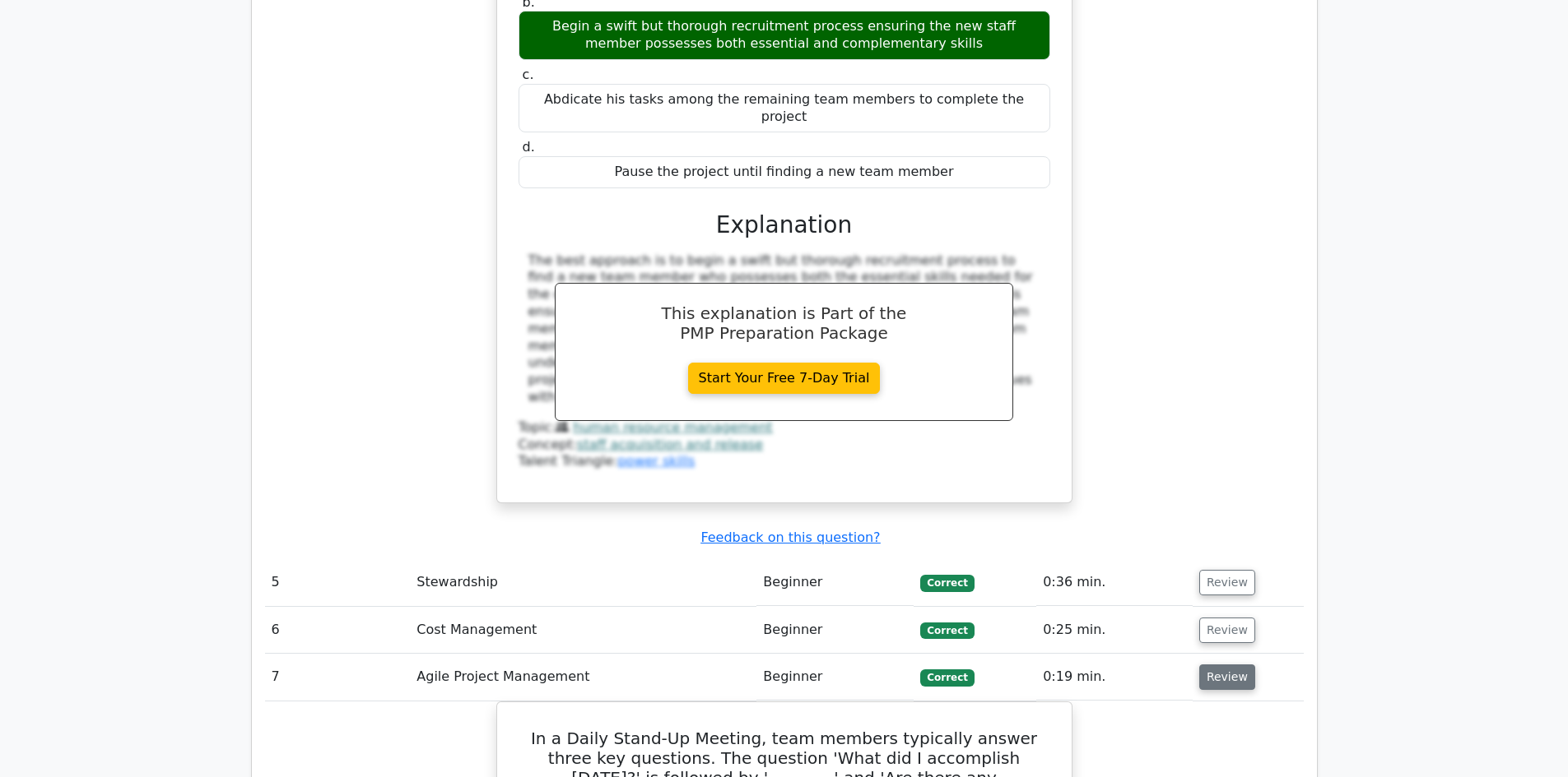
click at [1216, 665] on button "Review" at bounding box center [1227, 677] width 56 height 26
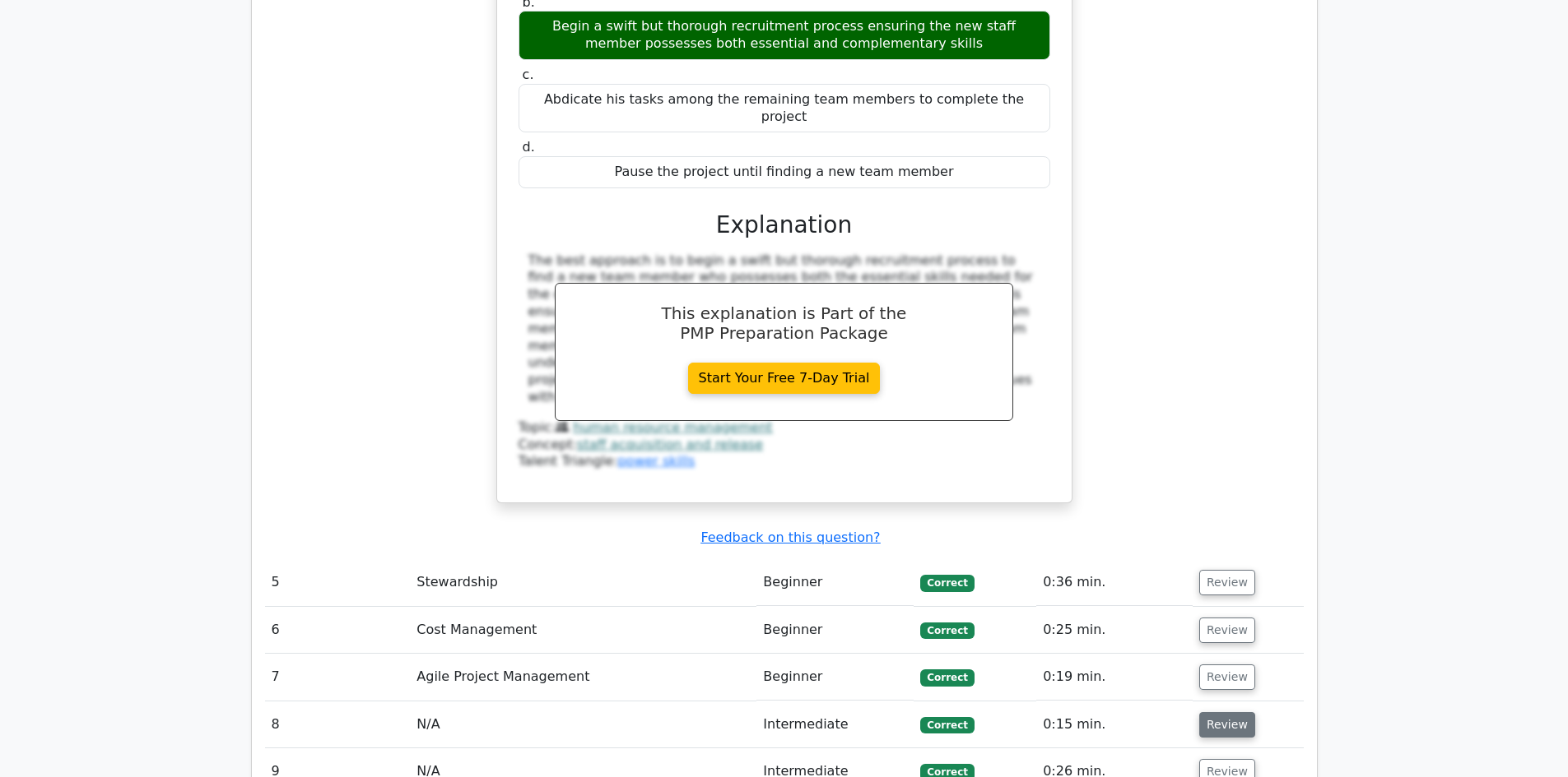
click at [1214, 713] on button "Review" at bounding box center [1227, 725] width 56 height 26
click at [1234, 713] on button "Review" at bounding box center [1227, 725] width 56 height 26
click at [1228, 759] on button "Review" at bounding box center [1227, 771] width 56 height 26
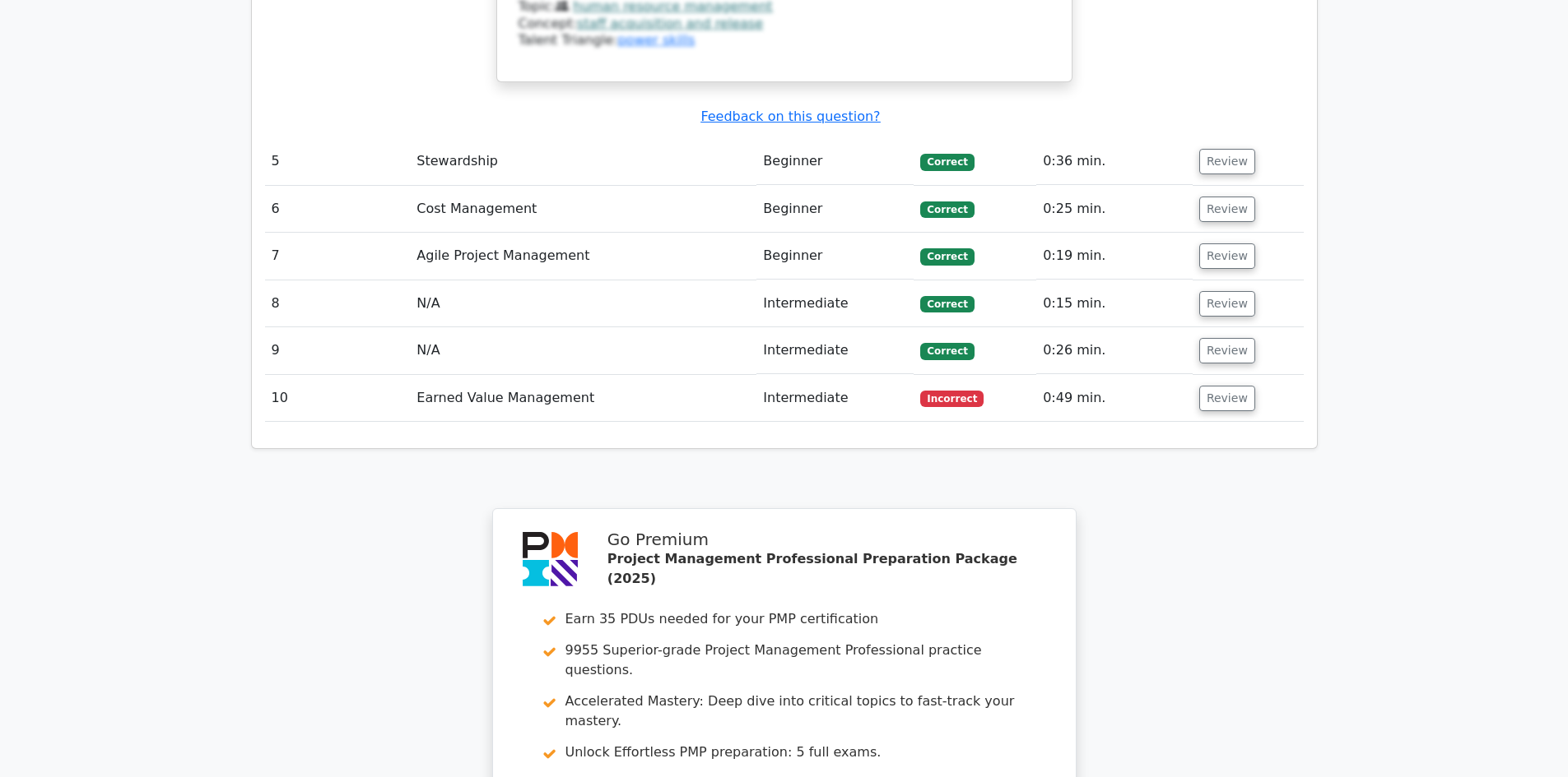
scroll to position [4701, 0]
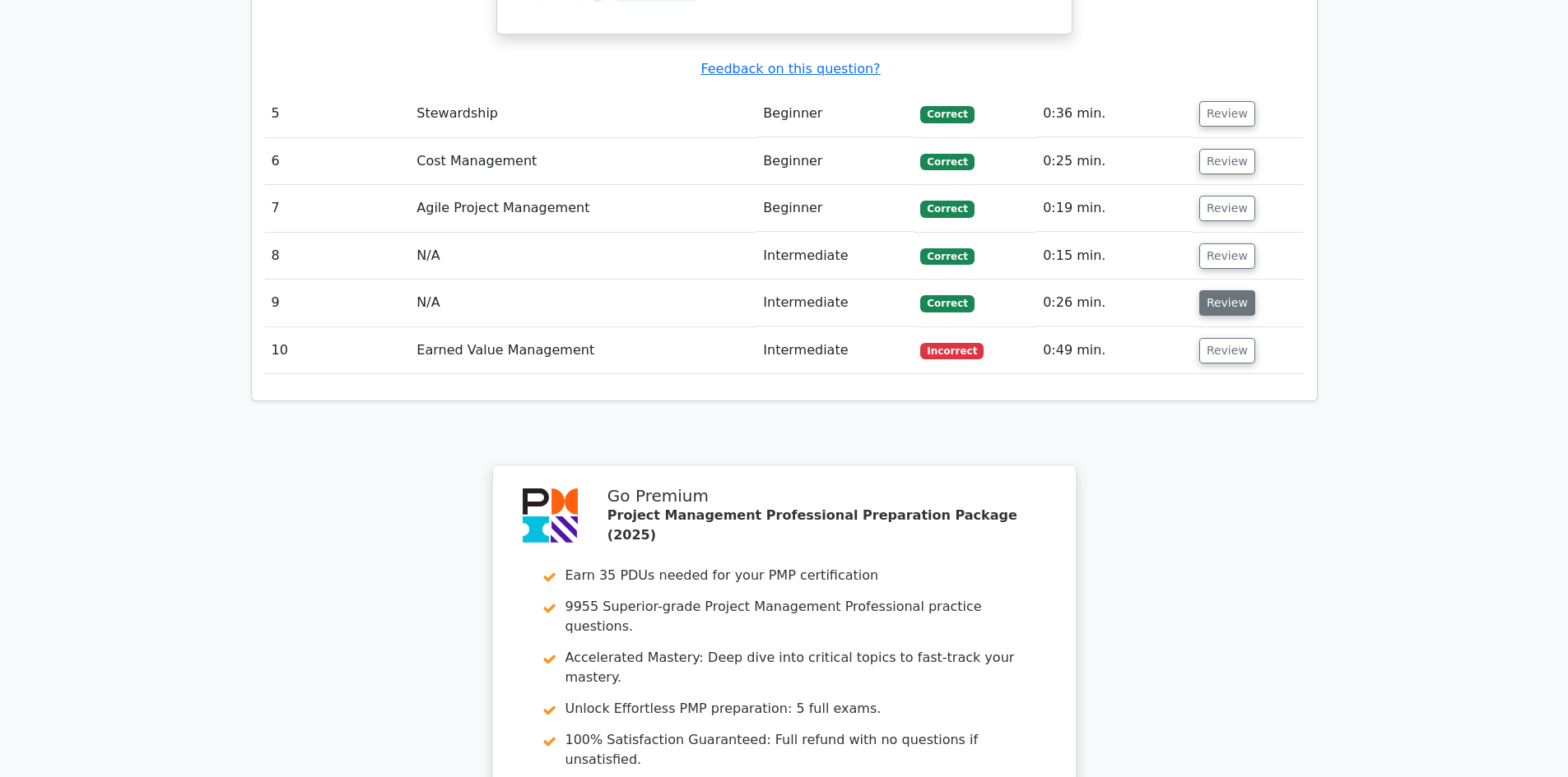
click at [1228, 290] on button "Review" at bounding box center [1227, 302] width 56 height 26
click at [1221, 290] on button "Review" at bounding box center [1227, 302] width 56 height 26
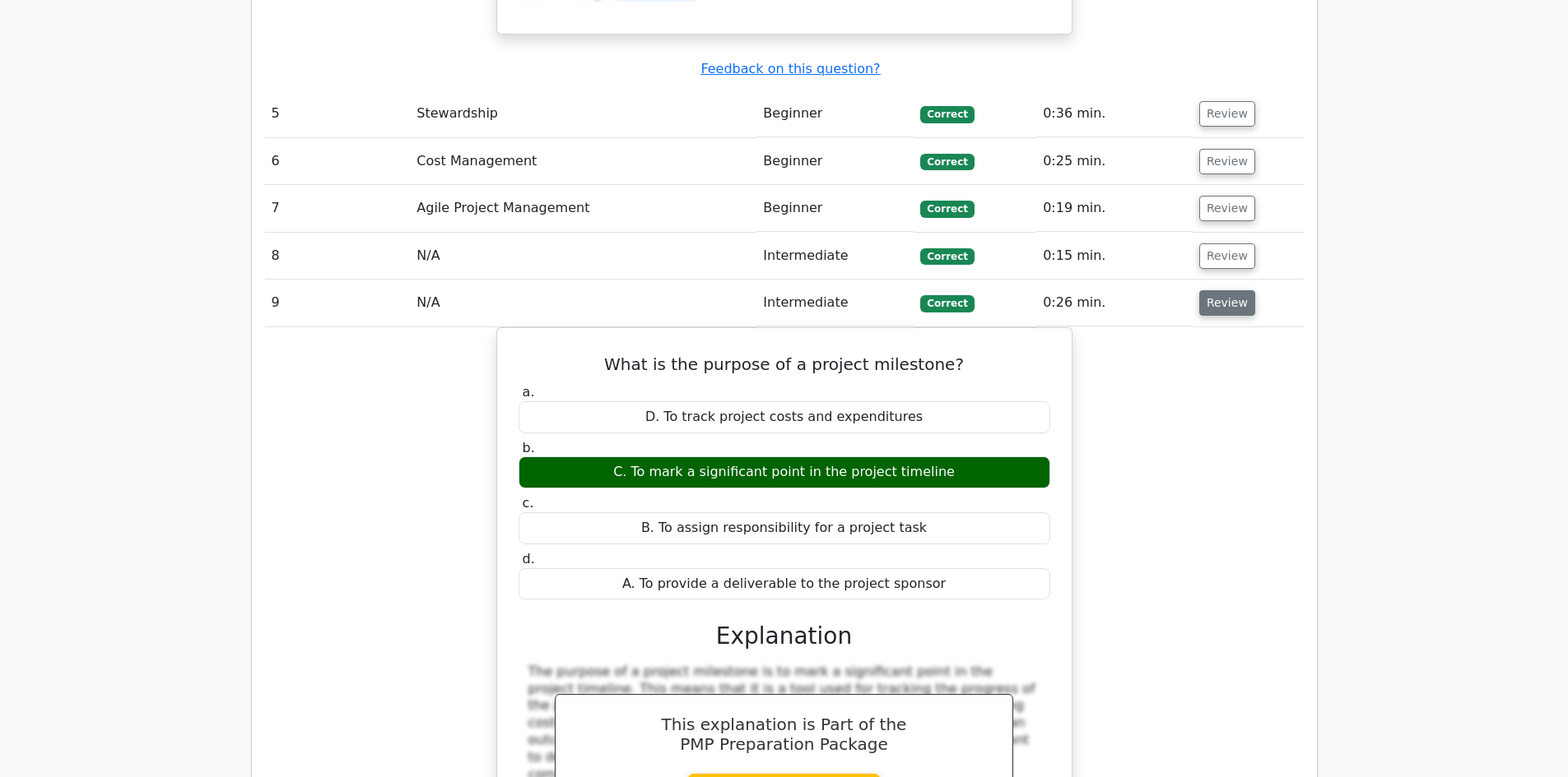
click at [1221, 290] on button "Review" at bounding box center [1227, 302] width 56 height 26
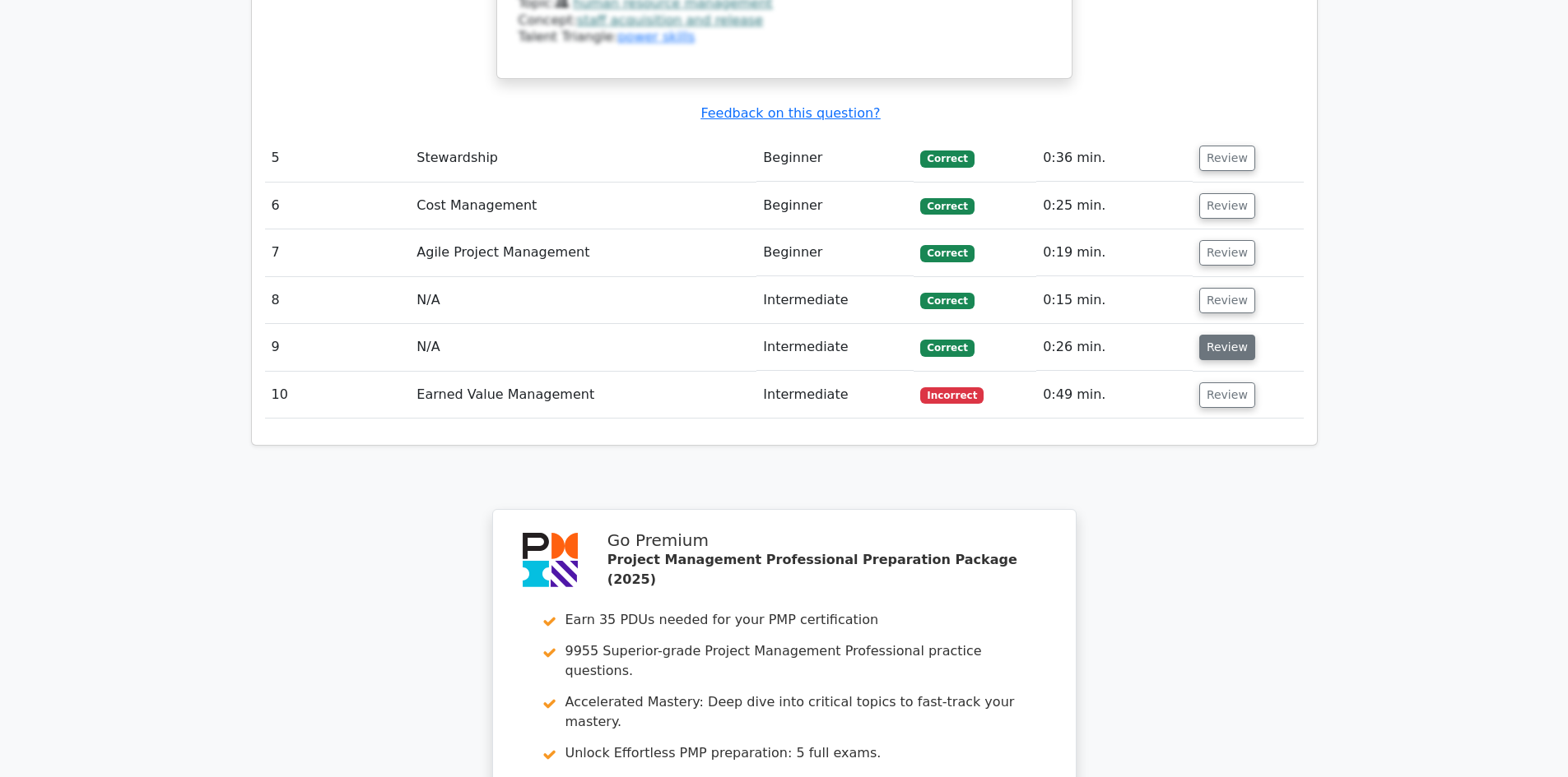
scroll to position [4619, 0]
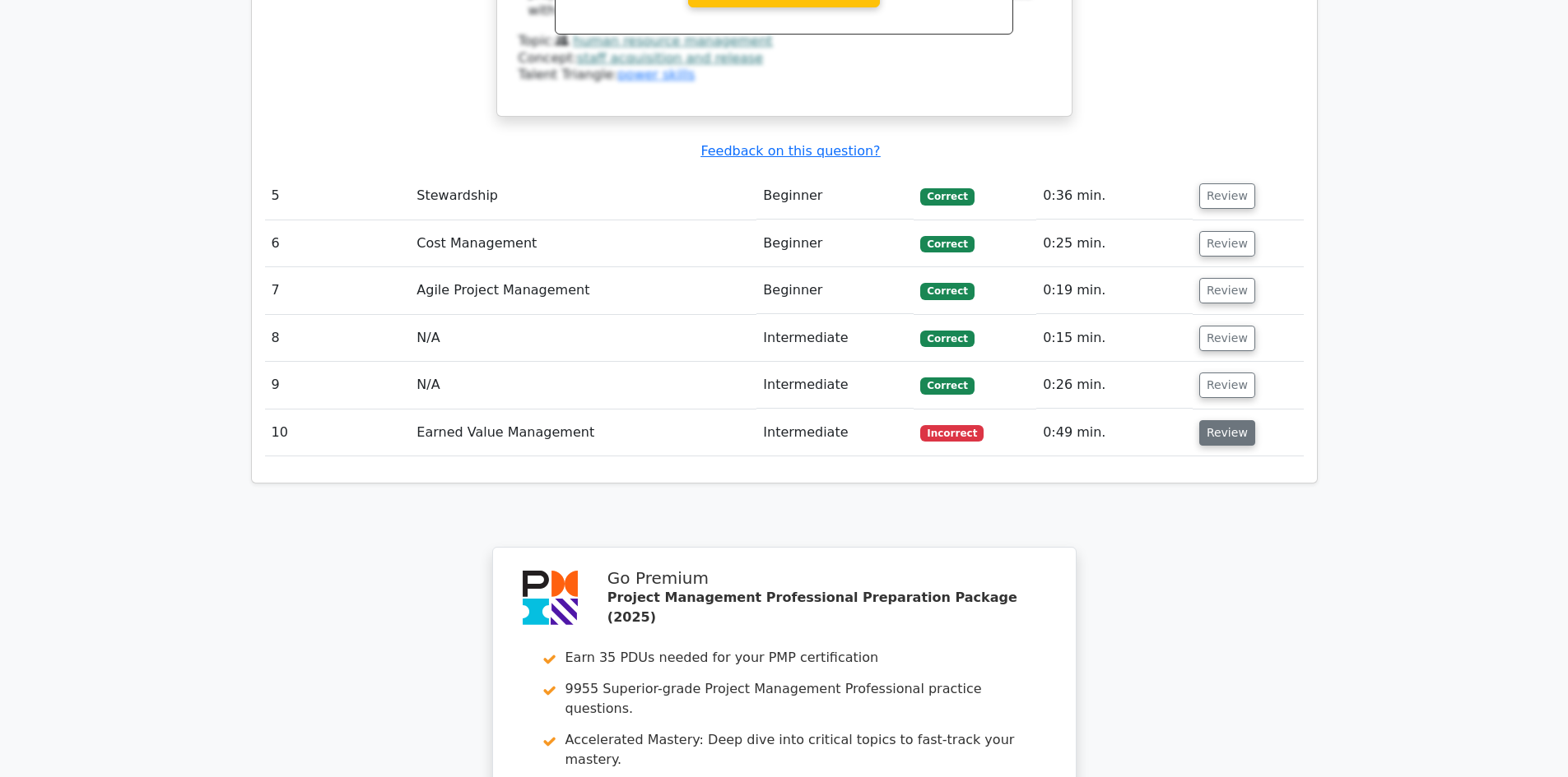
click at [1207, 421] on button "Review" at bounding box center [1227, 433] width 56 height 26
click at [1213, 421] on button "Review" at bounding box center [1227, 433] width 56 height 26
click at [1217, 421] on button "Review" at bounding box center [1227, 433] width 56 height 26
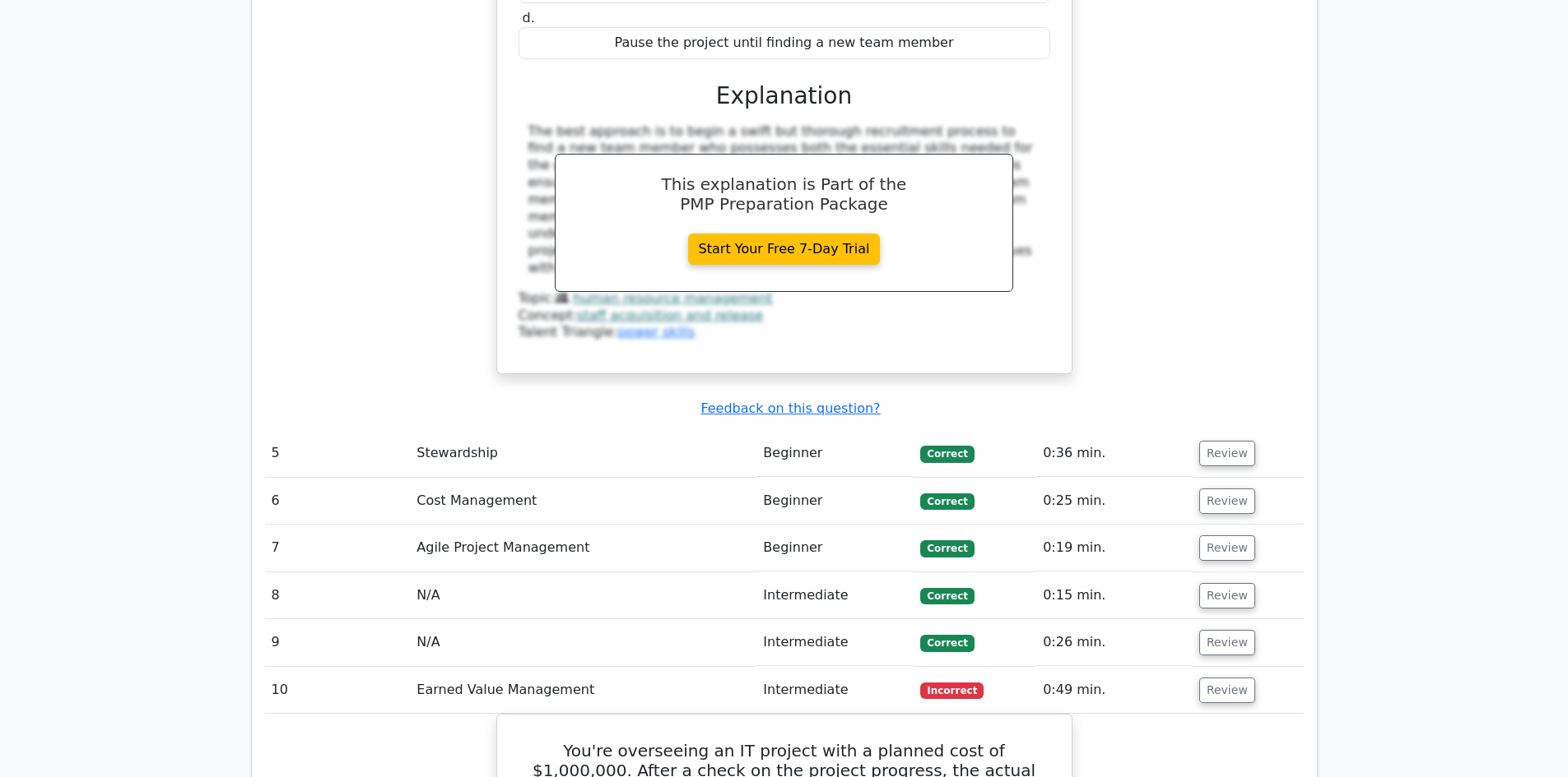
scroll to position [4386, 0]
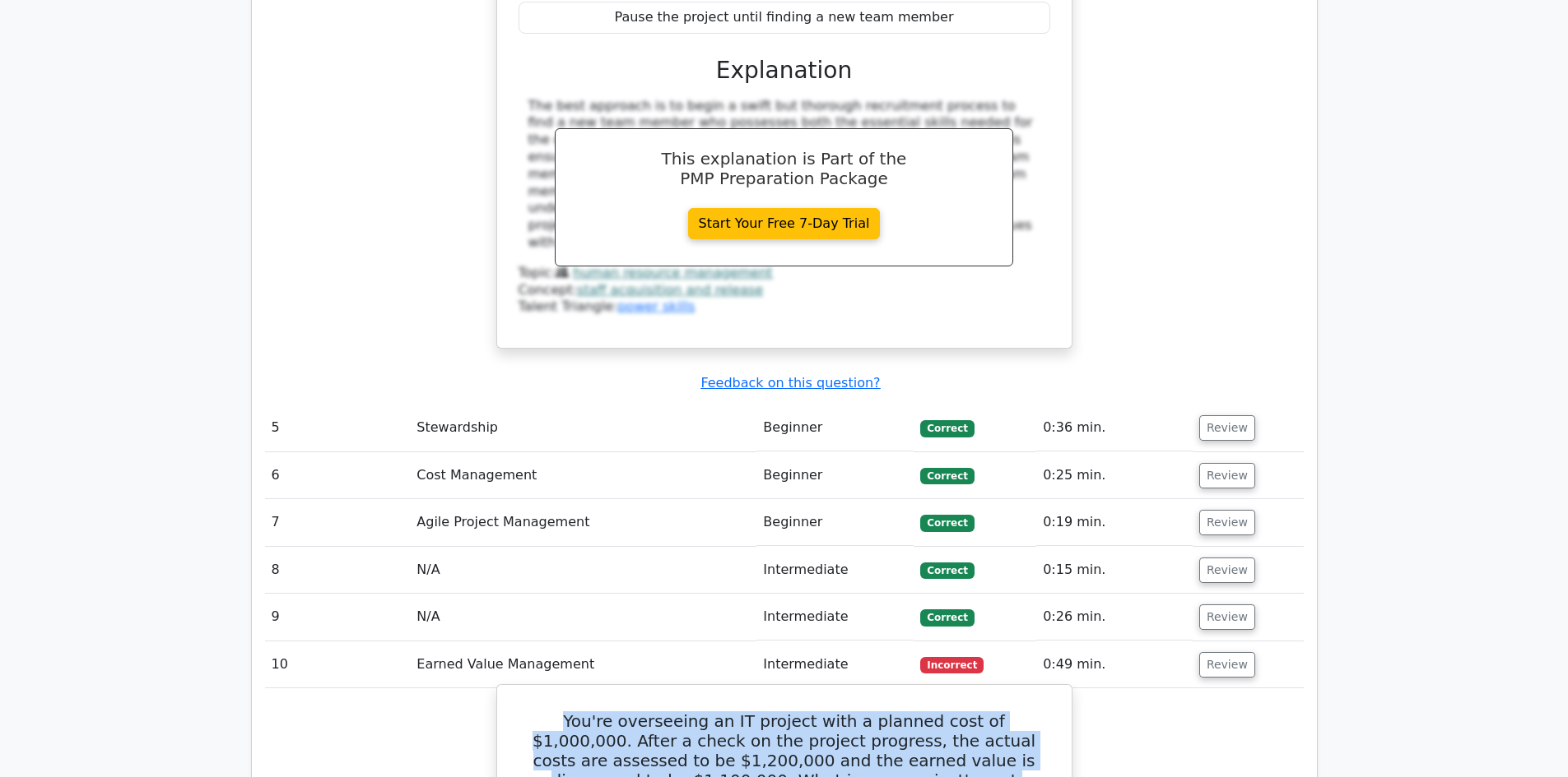
drag, startPoint x: 901, startPoint y: 557, endPoint x: 510, endPoint y: 496, distance: 395.7
copy h5 "You're overseeing an IT project with a planned cost of $1,000,000. After a chec…"
